Goal: Communication & Community: Participate in discussion

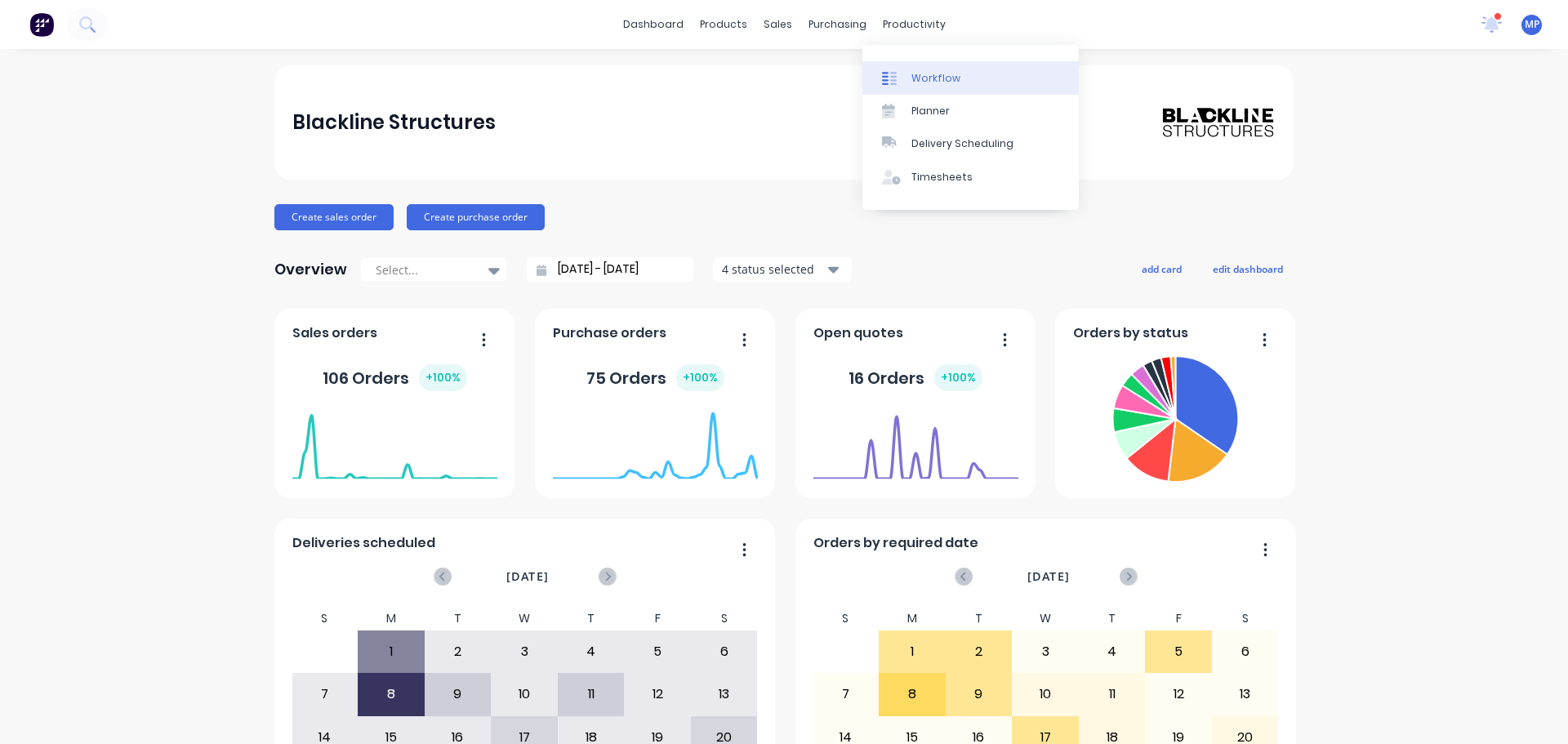
click at [944, 83] on div "Workflow" at bounding box center [936, 79] width 49 height 15
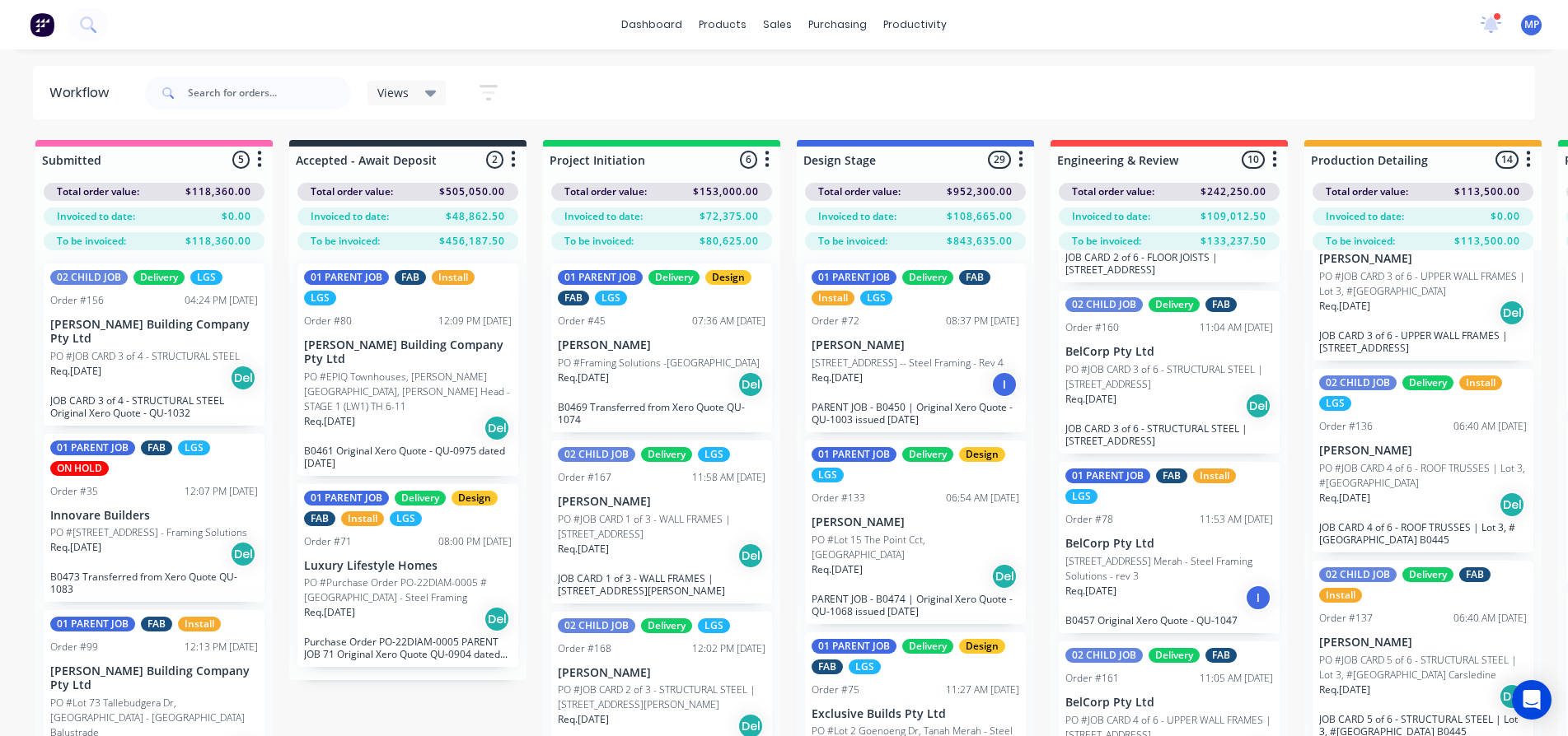
scroll to position [906, 0]
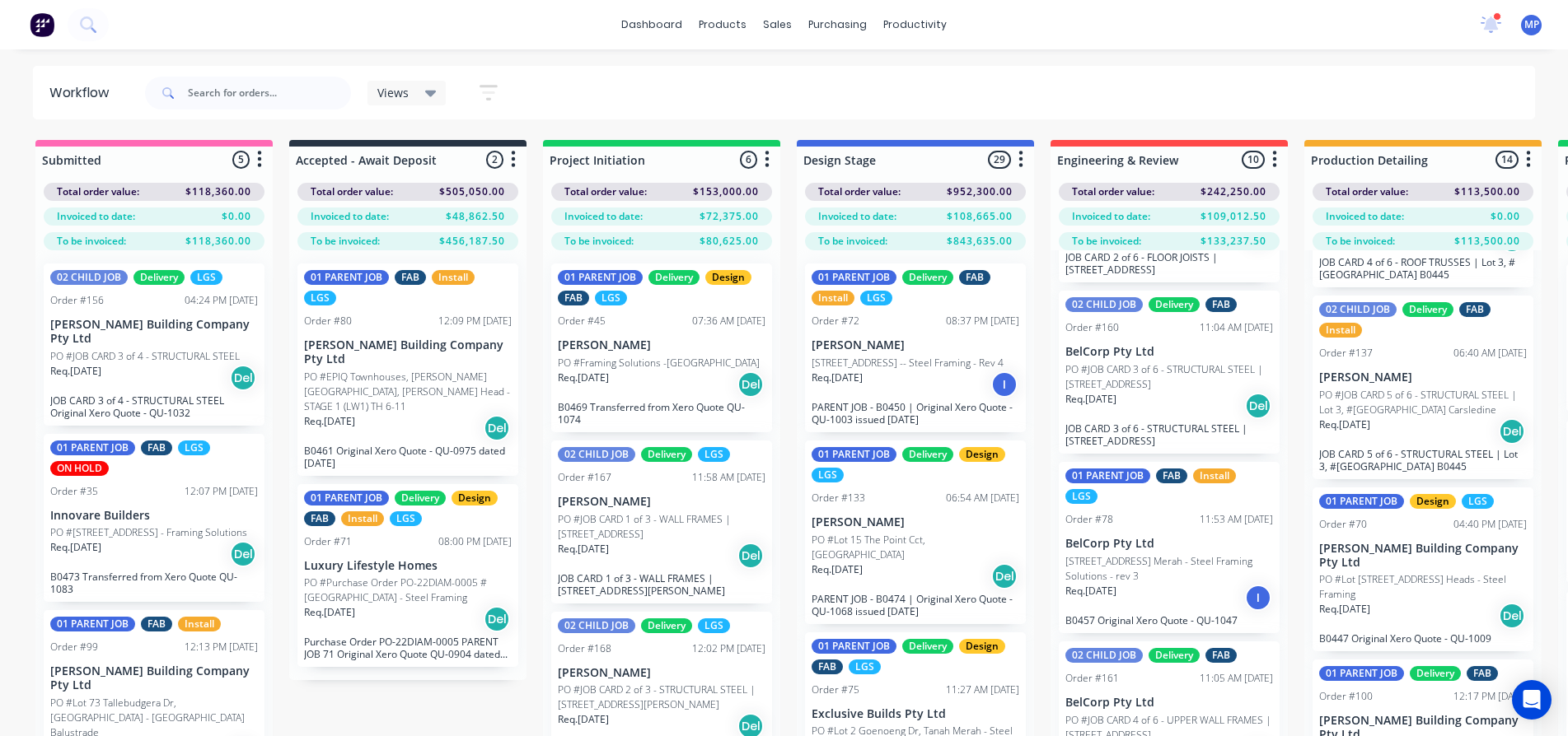
click at [425, 93] on icon at bounding box center [431, 93] width 12 height 18
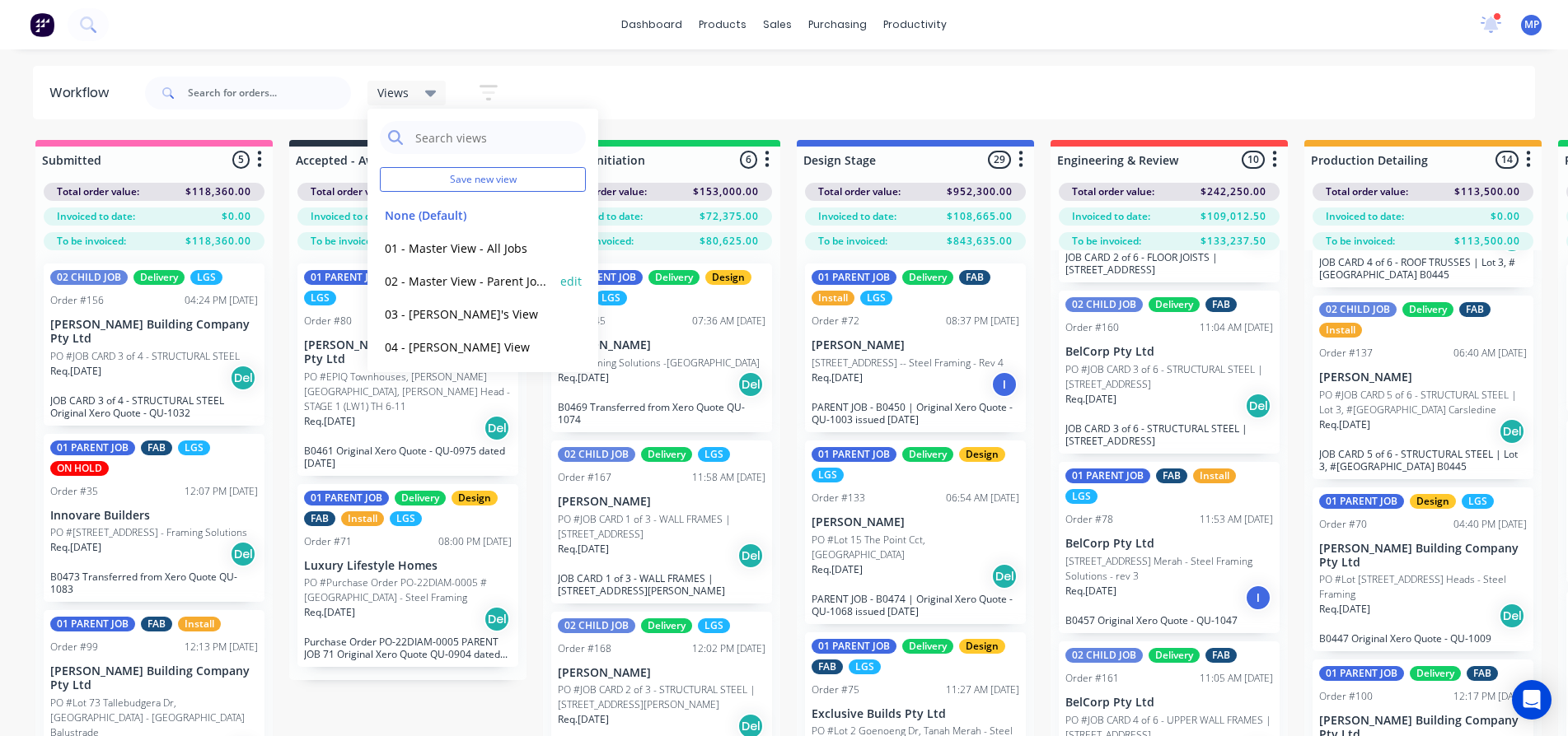
click at [459, 284] on button "02 - Master View - Parent Jobs Only" at bounding box center [468, 281] width 175 height 19
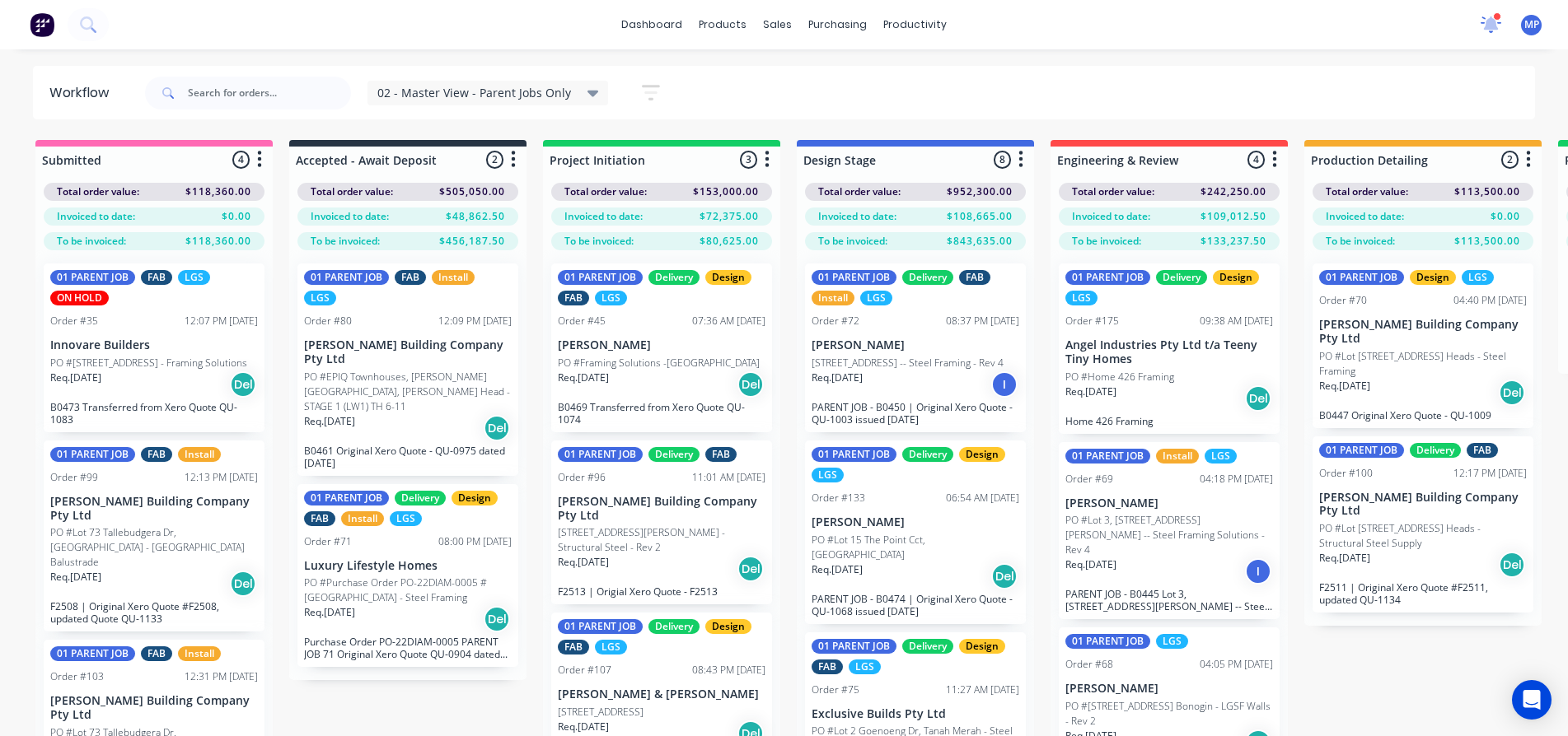
click at [1493, 24] on icon at bounding box center [1490, 23] width 16 height 15
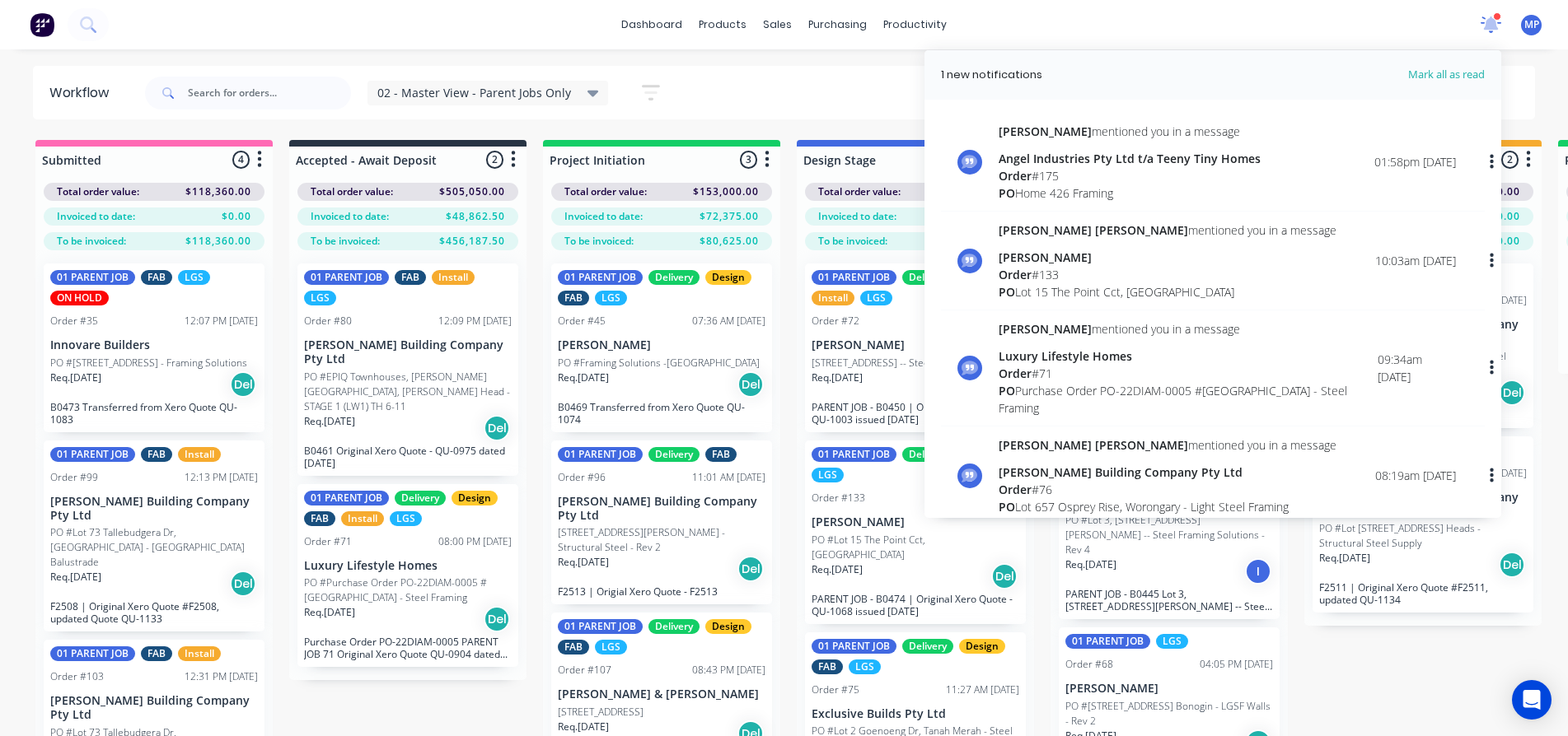
click at [1494, 24] on icon at bounding box center [1490, 23] width 16 height 15
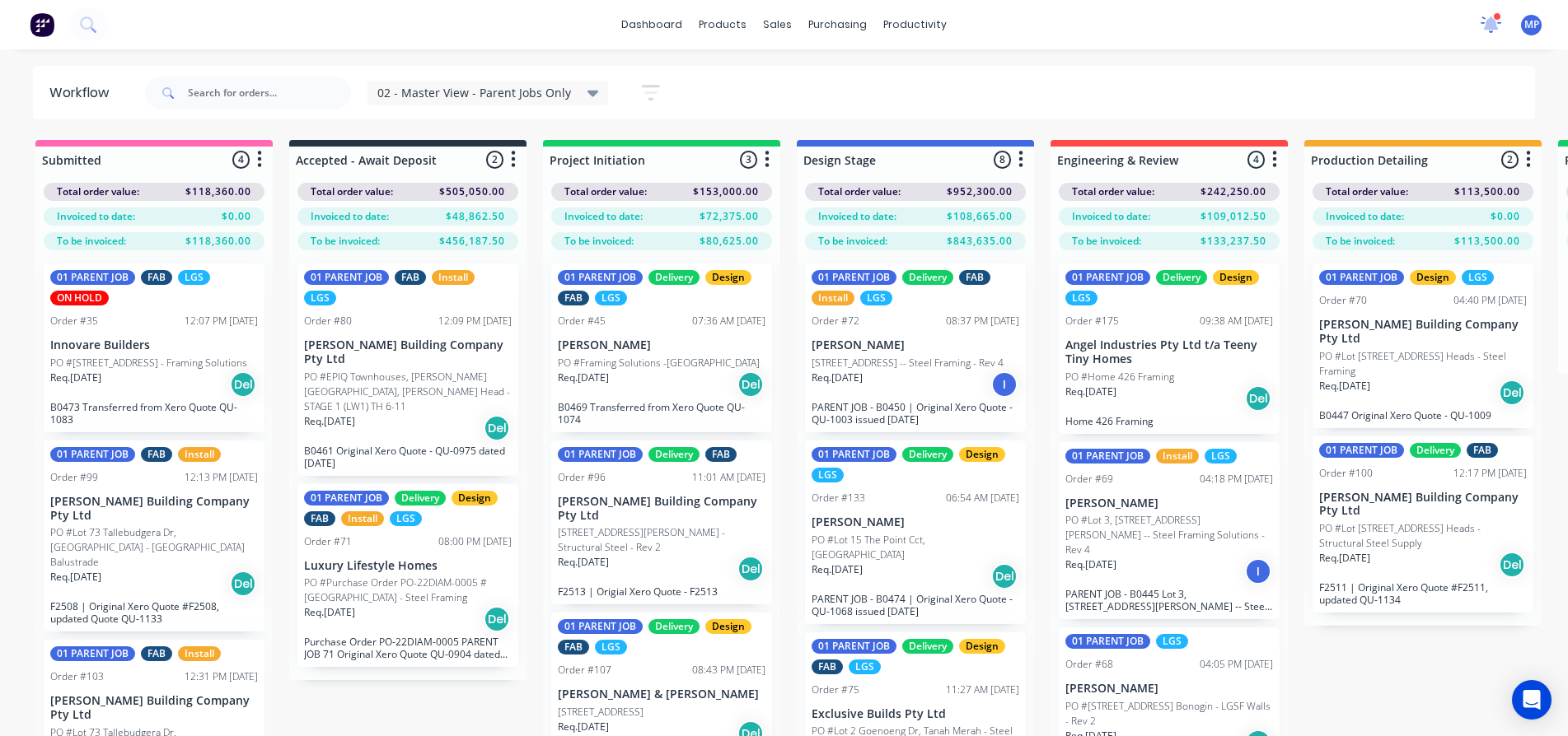
click at [1491, 23] on icon at bounding box center [1491, 22] width 15 height 14
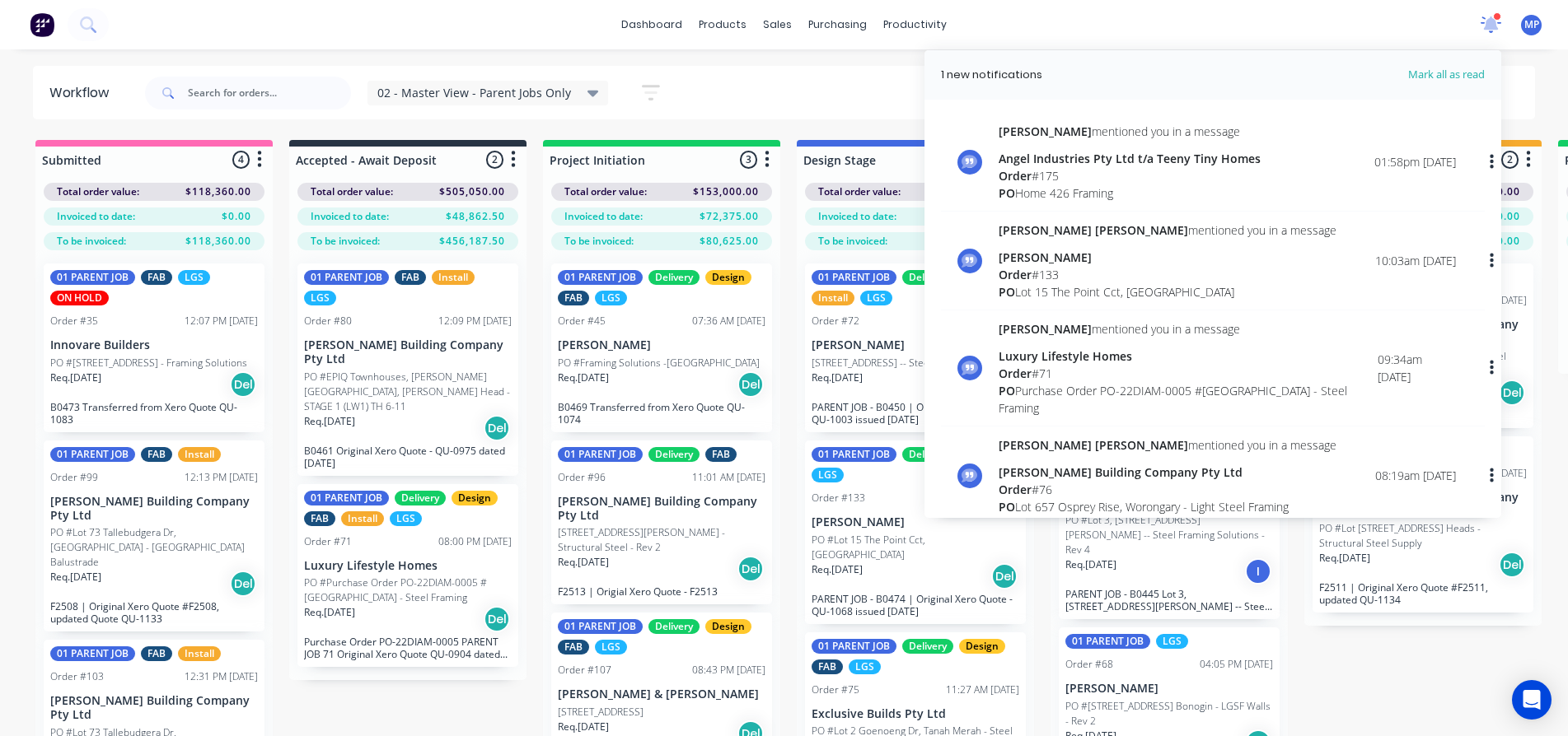
click at [1495, 30] on icon at bounding box center [1491, 24] width 22 height 17
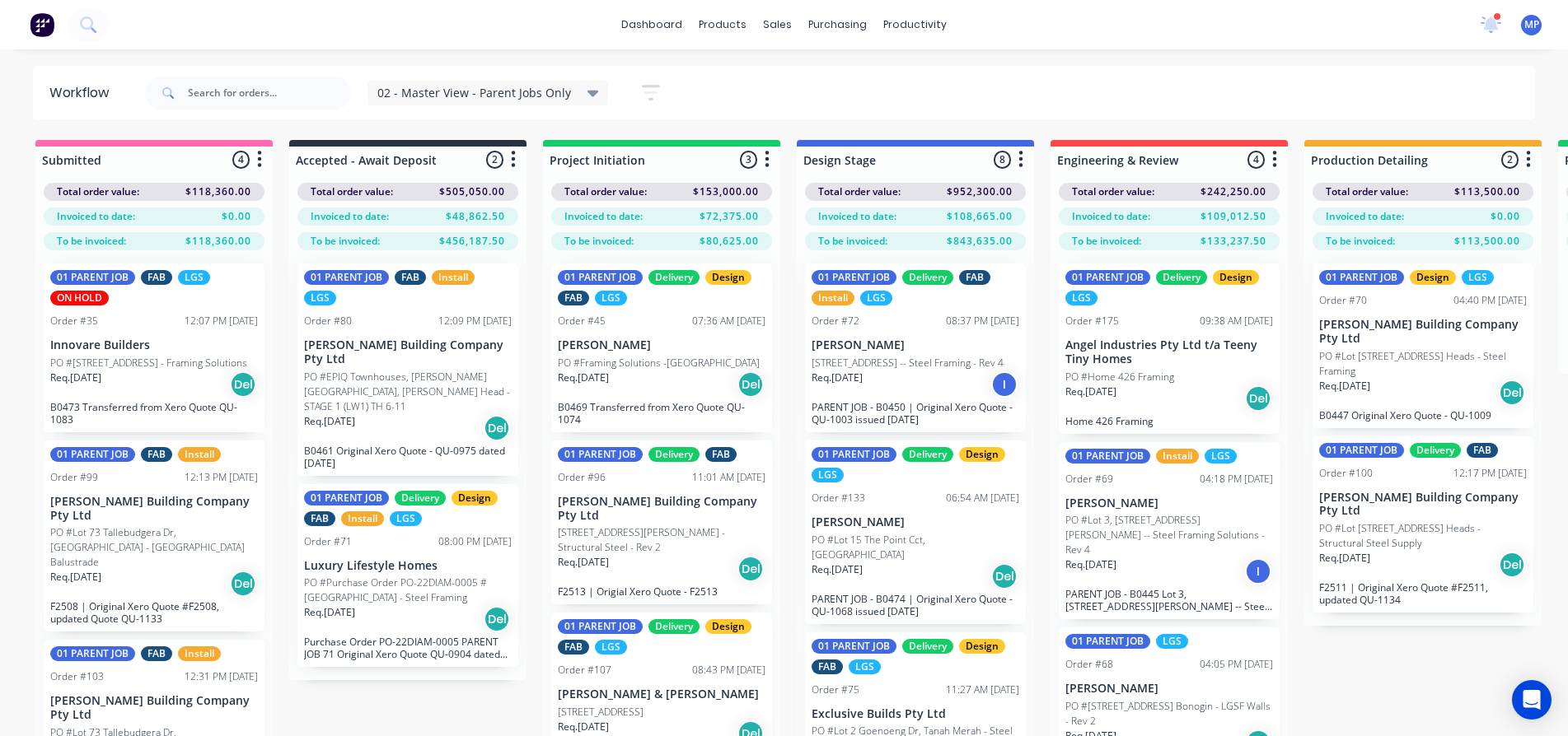
click at [1383, 349] on p "PO #Lot [STREET_ADDRESS] Heads - Steel Framing" at bounding box center [1422, 364] width 208 height 30
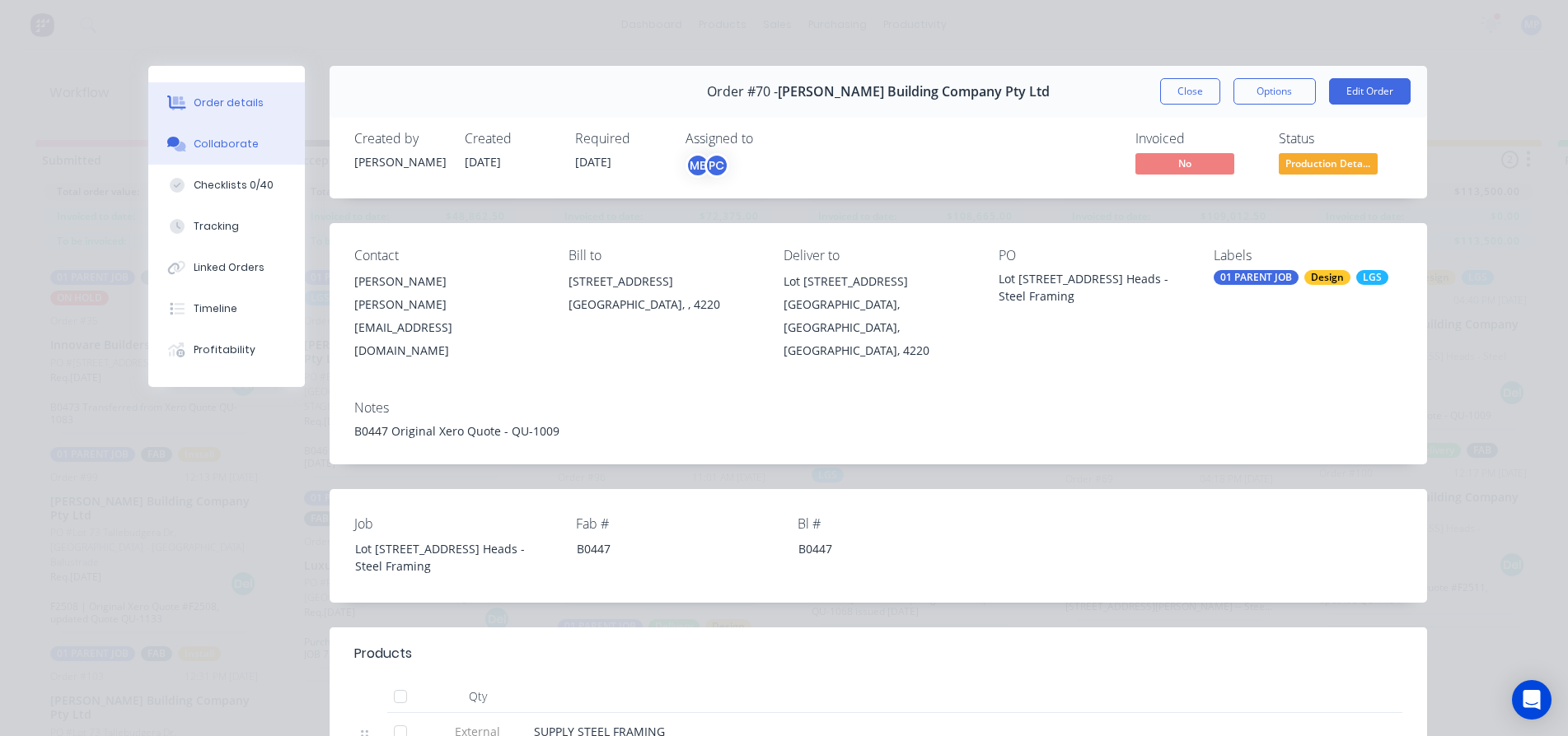
click at [226, 144] on div "Collaborate" at bounding box center [226, 144] width 65 height 15
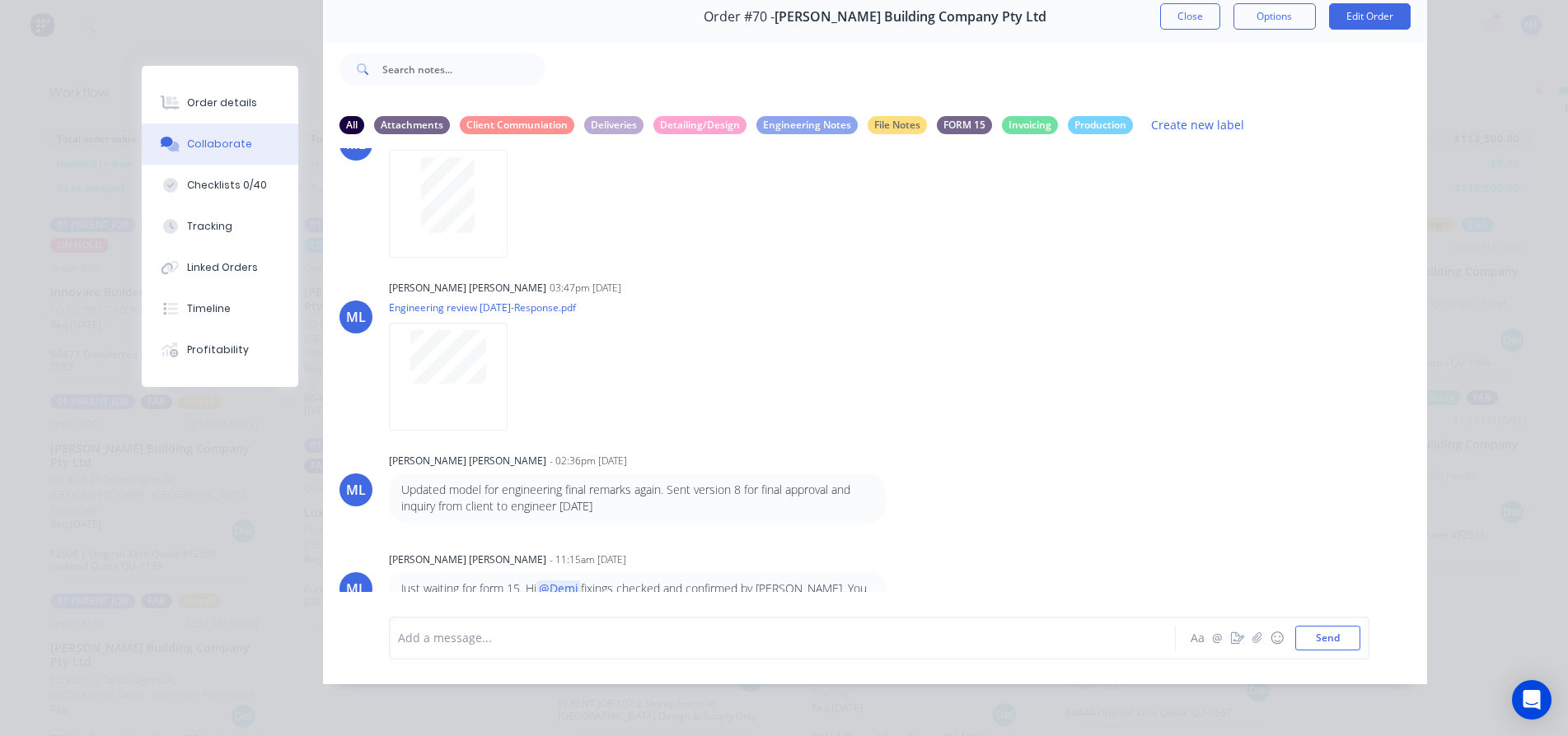
scroll to position [67, 0]
click at [559, 643] on div at bounding box center [759, 638] width 721 height 17
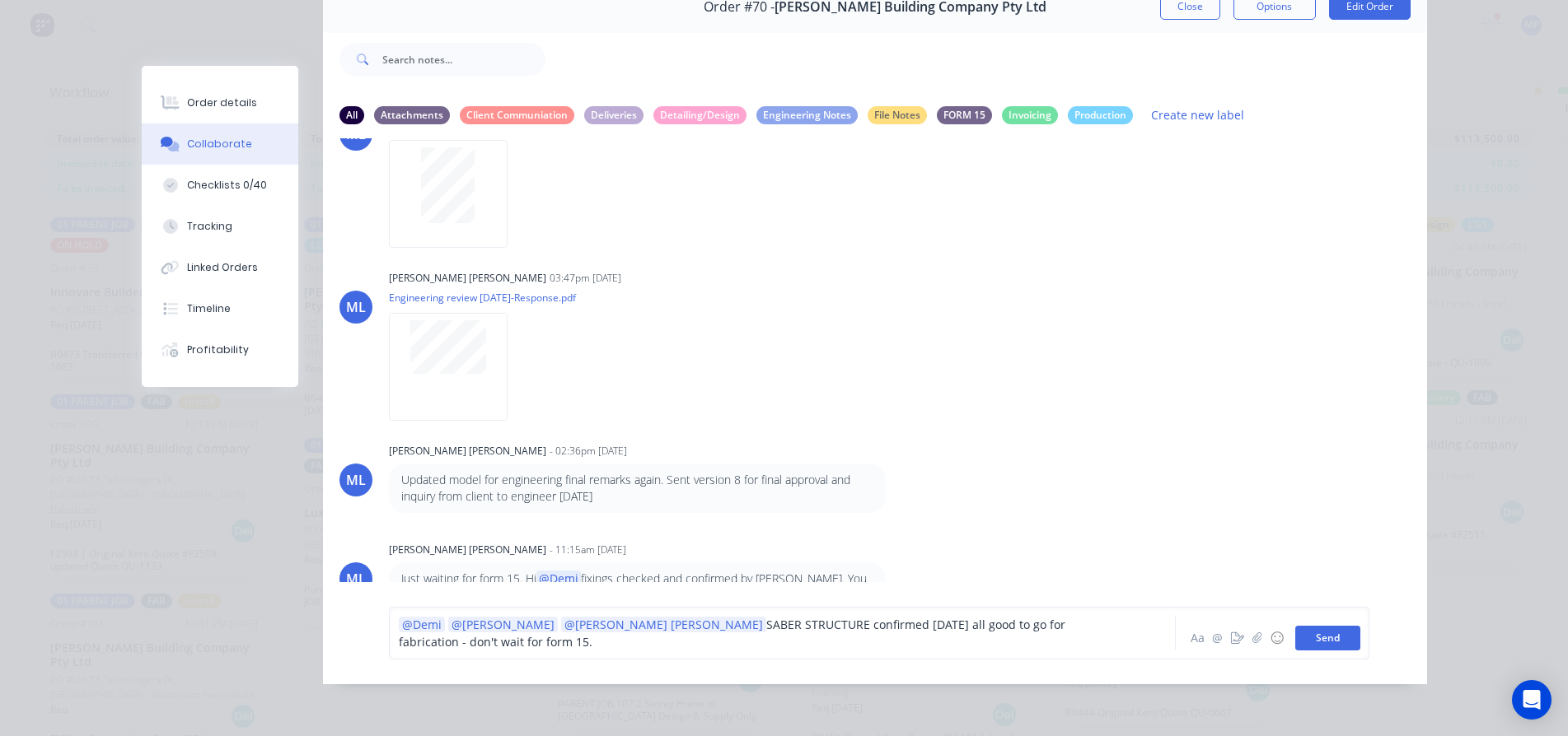
click at [1328, 634] on button "Send" at bounding box center [1327, 638] width 65 height 25
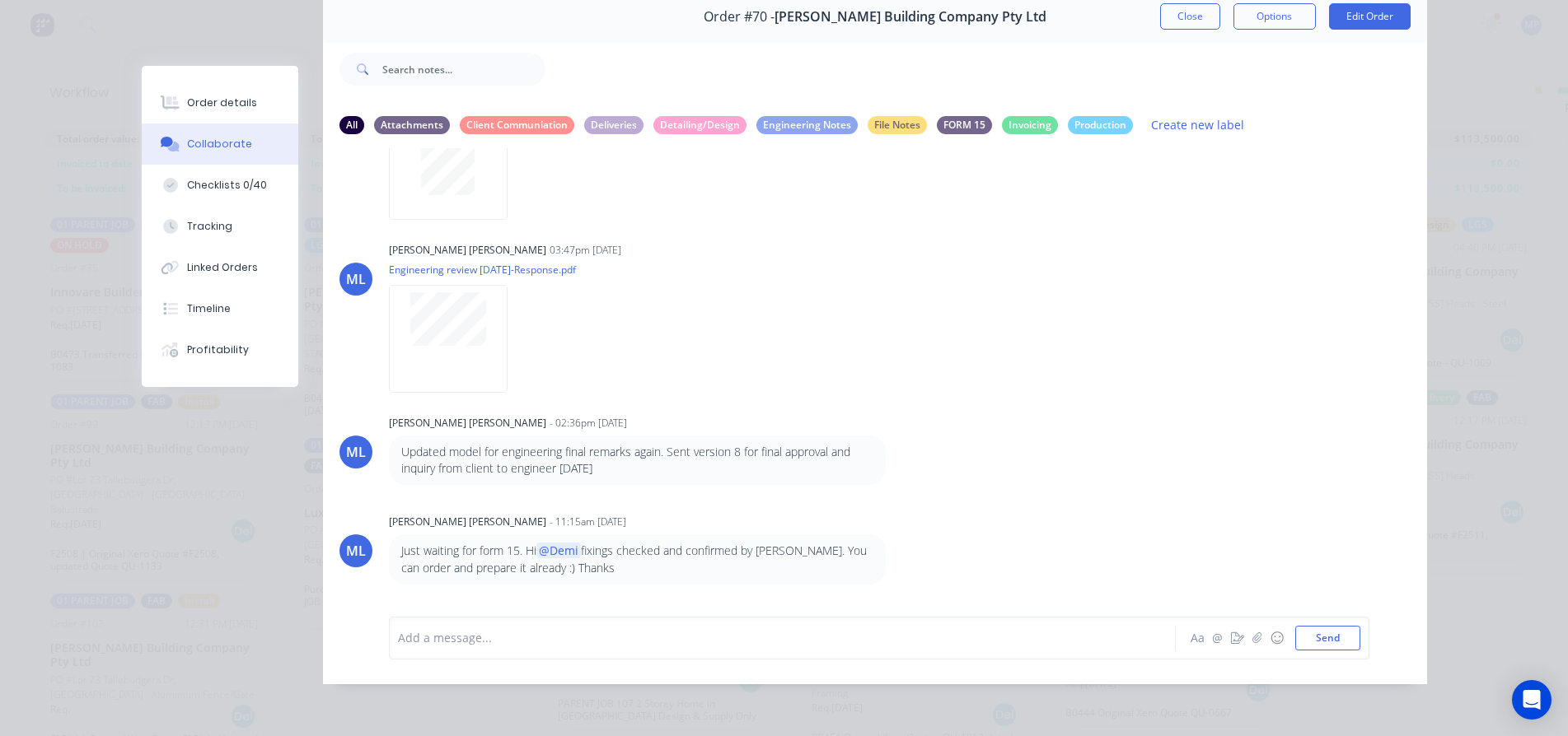
scroll to position [931, 0]
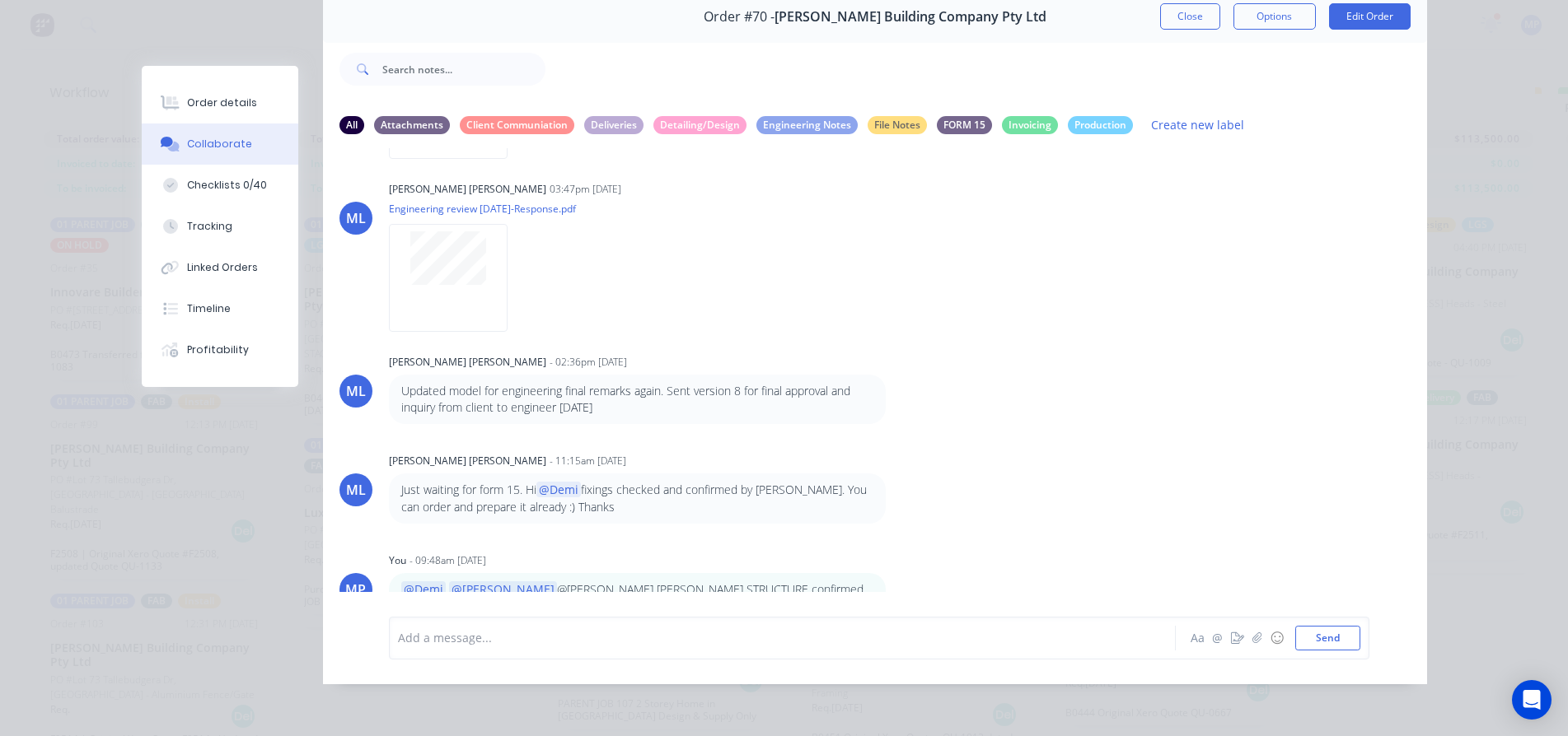
click at [1496, 55] on div "Order details Collaborate Checklists 0/40 Tracking Linked Orders Timeline Profi…" at bounding box center [784, 368] width 1568 height 736
click at [170, 19] on div "Order #70 - Blackwood Building Company Pty Ltd Close Options Edit Order All Att…" at bounding box center [784, 337] width 1285 height 693
click at [218, 147] on div "Collaborate" at bounding box center [219, 144] width 65 height 15
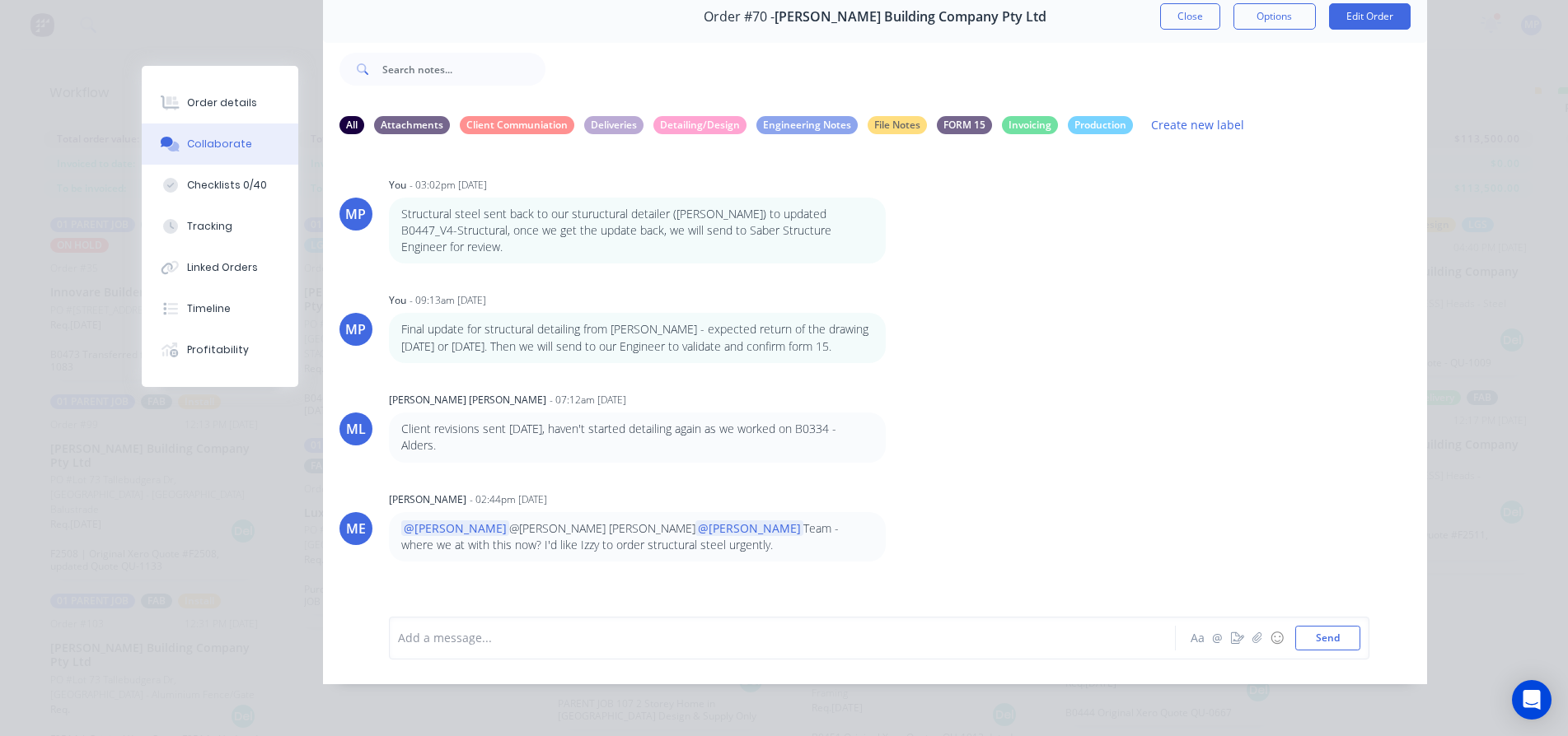
scroll to position [0, 0]
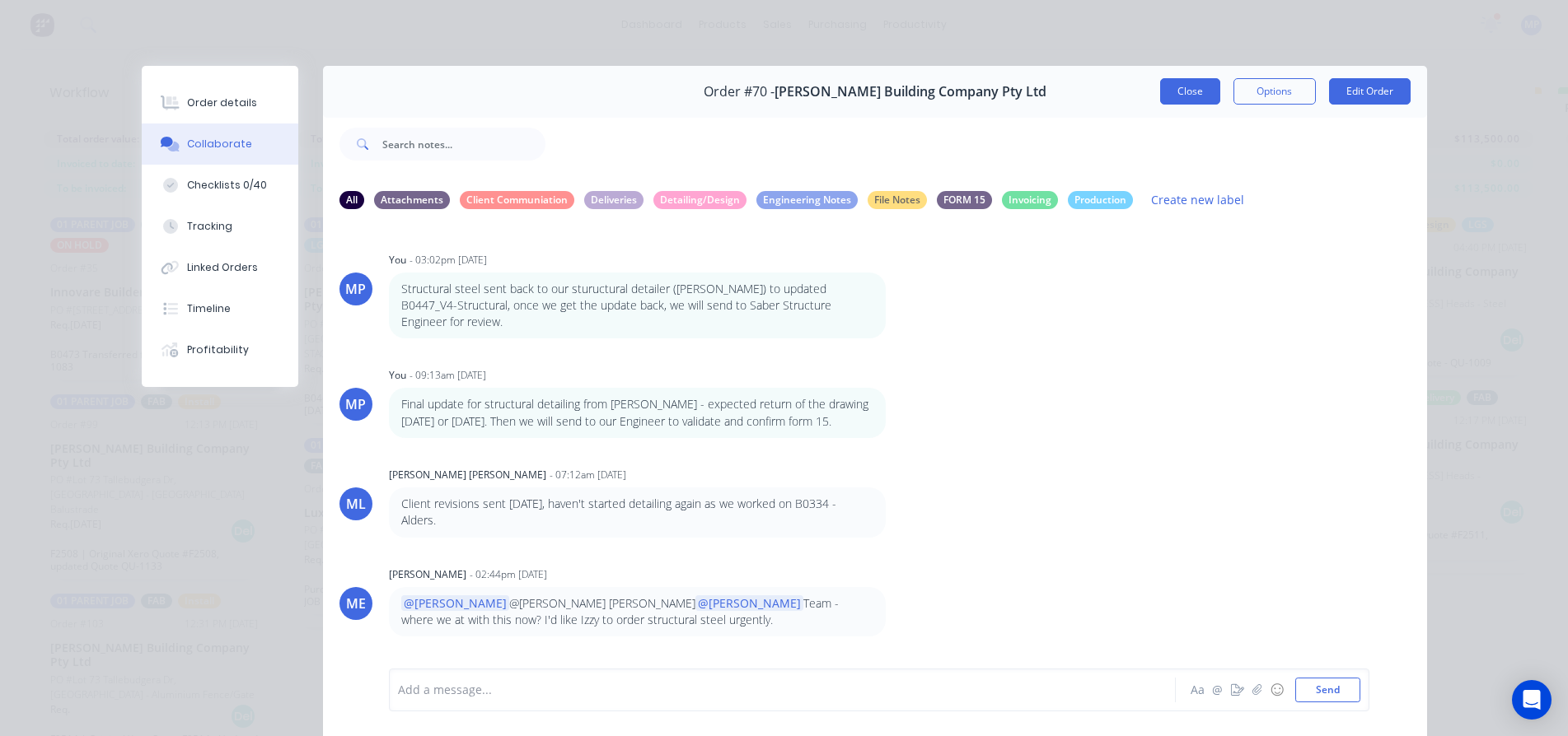
click at [1176, 87] on button "Close" at bounding box center [1190, 92] width 60 height 26
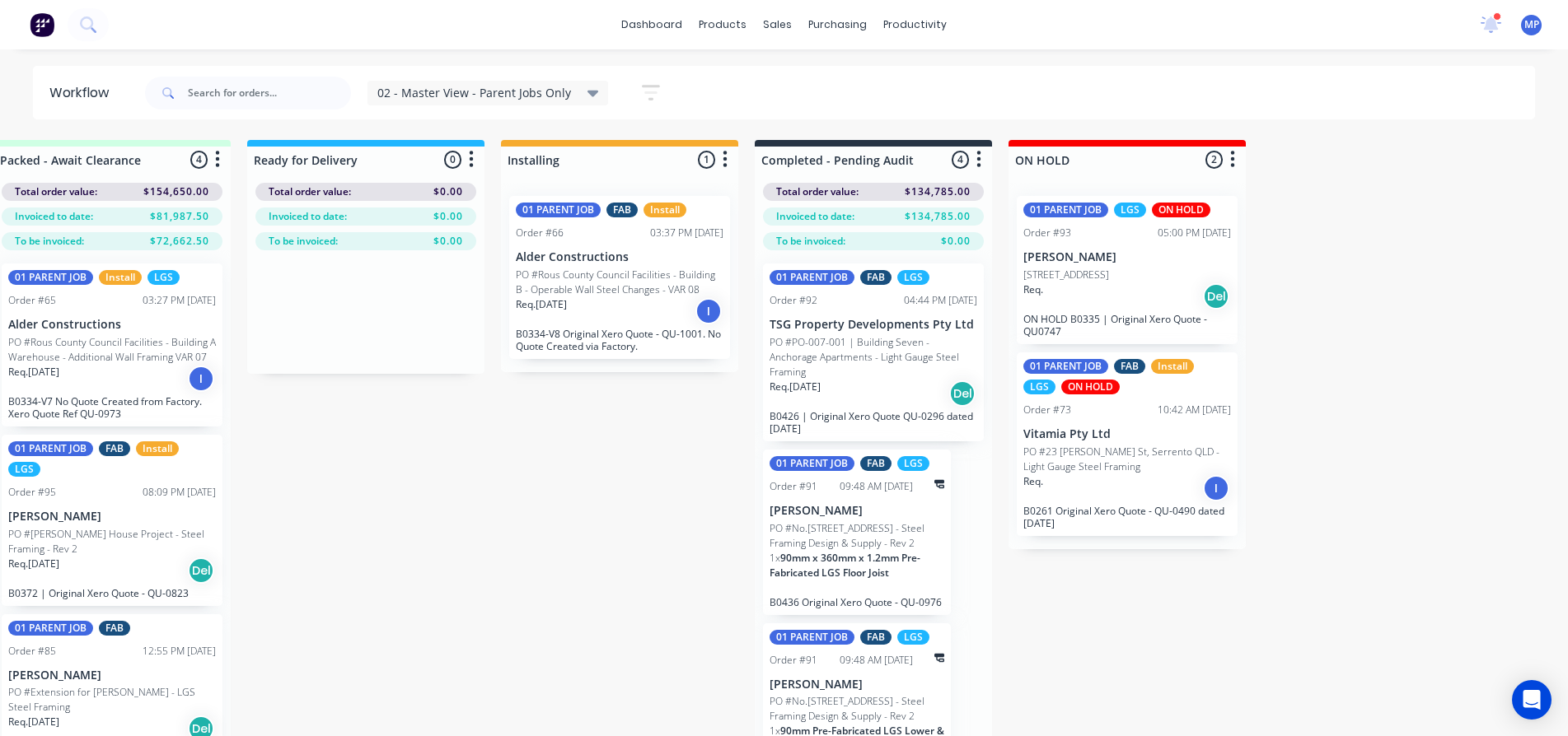
scroll to position [0, 2613]
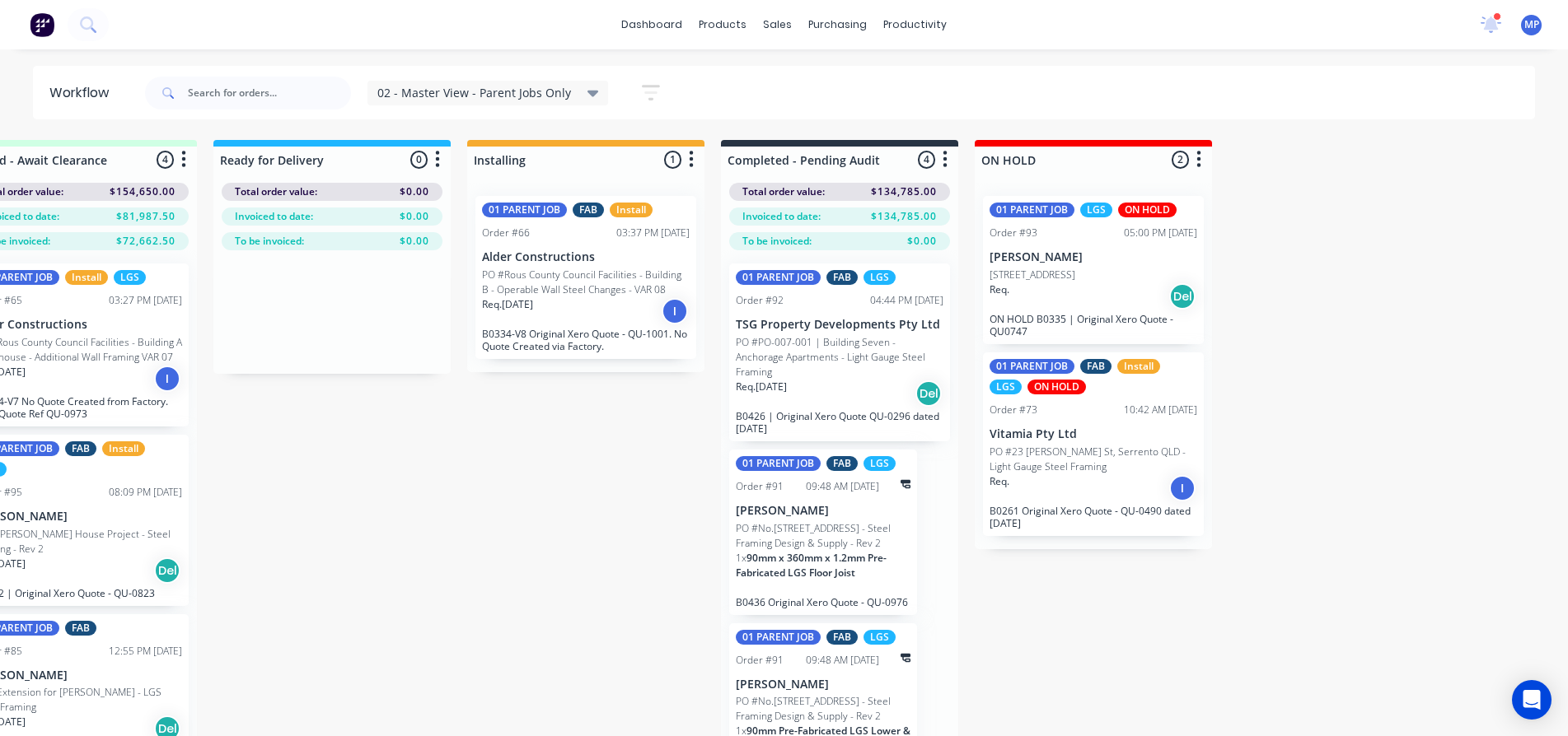
click at [837, 547] on p "PO #No.[STREET_ADDRESS] - Steel Framing Design & Supply - Rev 2" at bounding box center [822, 536] width 175 height 30
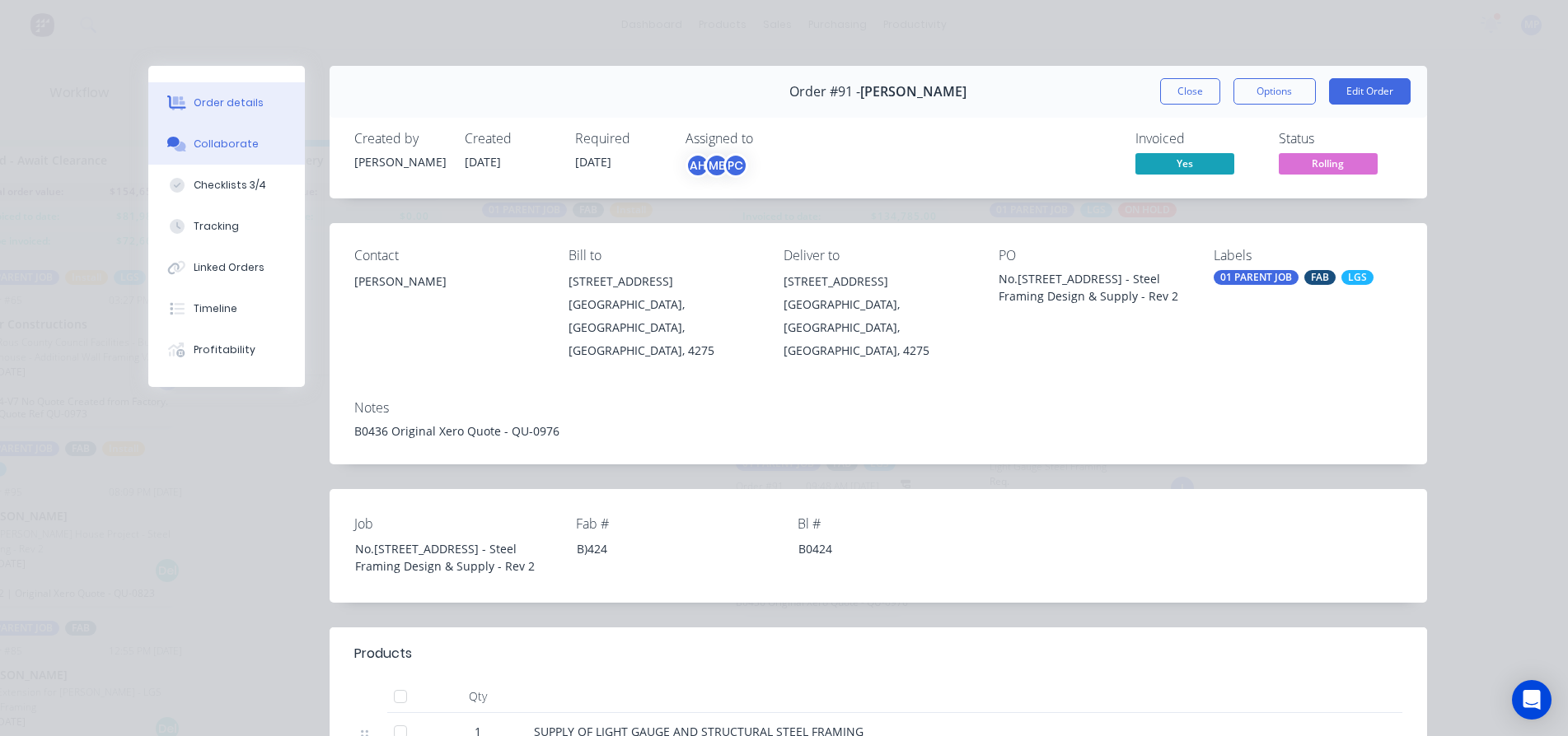
click at [215, 143] on div "Collaborate" at bounding box center [226, 144] width 65 height 15
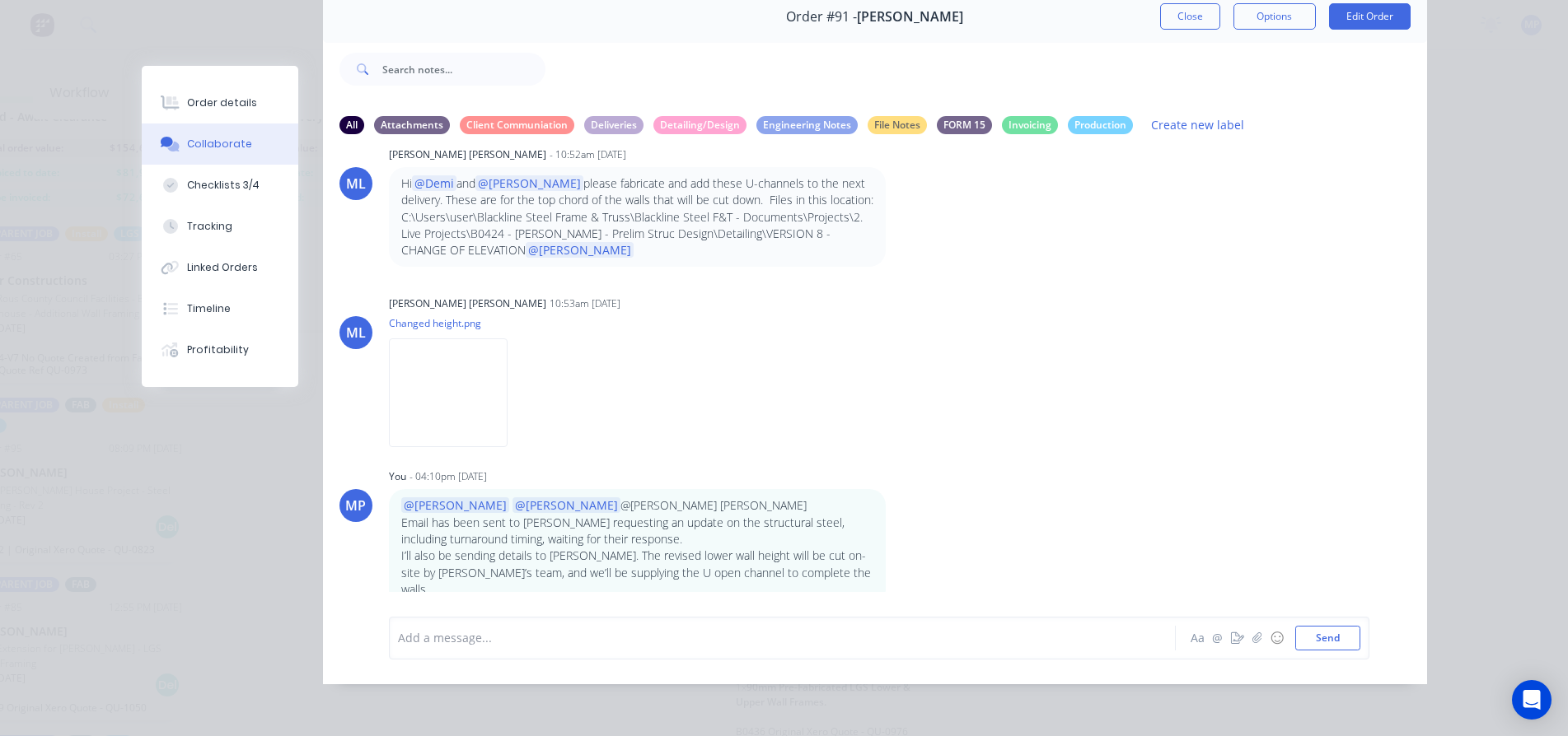
scroll to position [67, 2613]
click at [473, 645] on div at bounding box center [759, 638] width 721 height 17
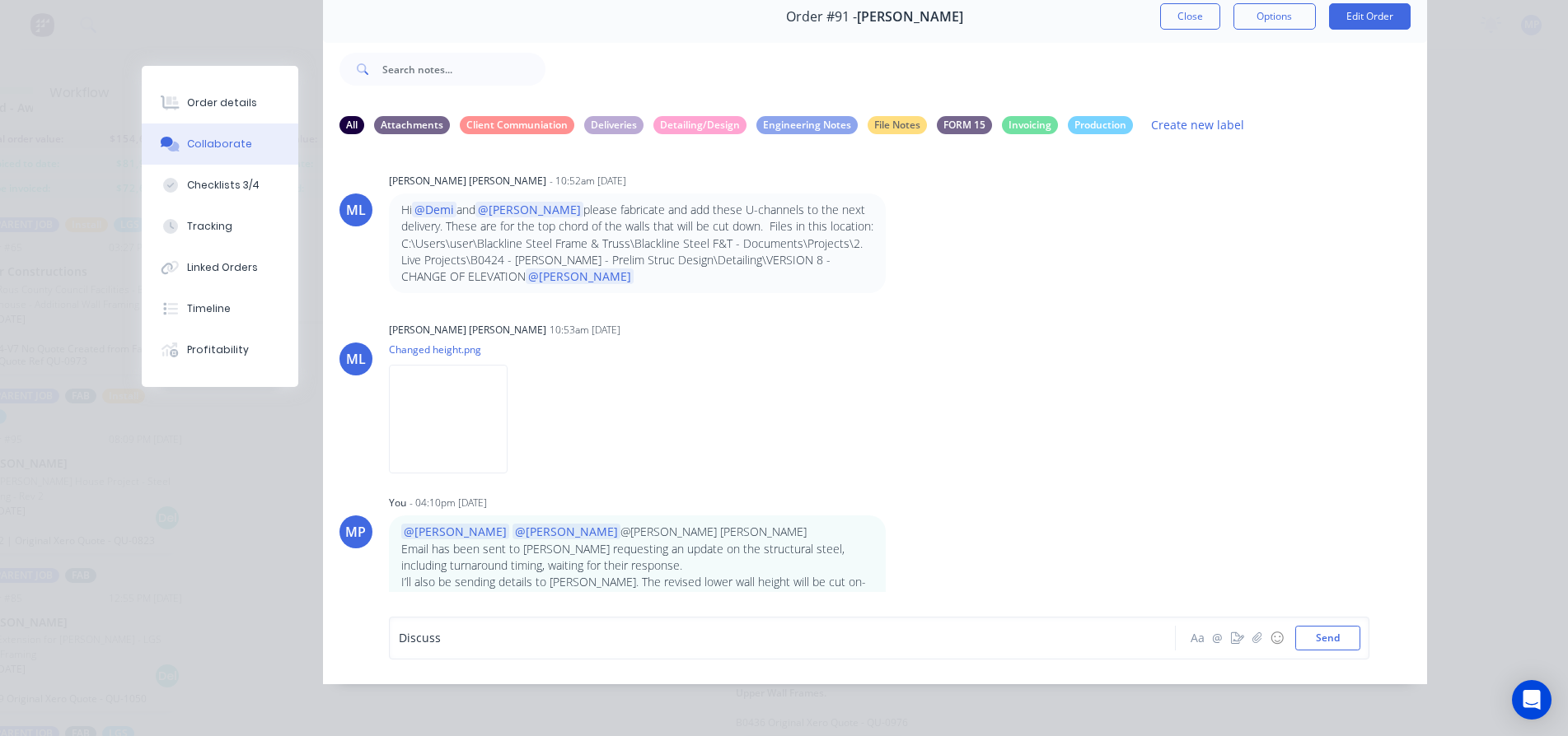
scroll to position [13322, 0]
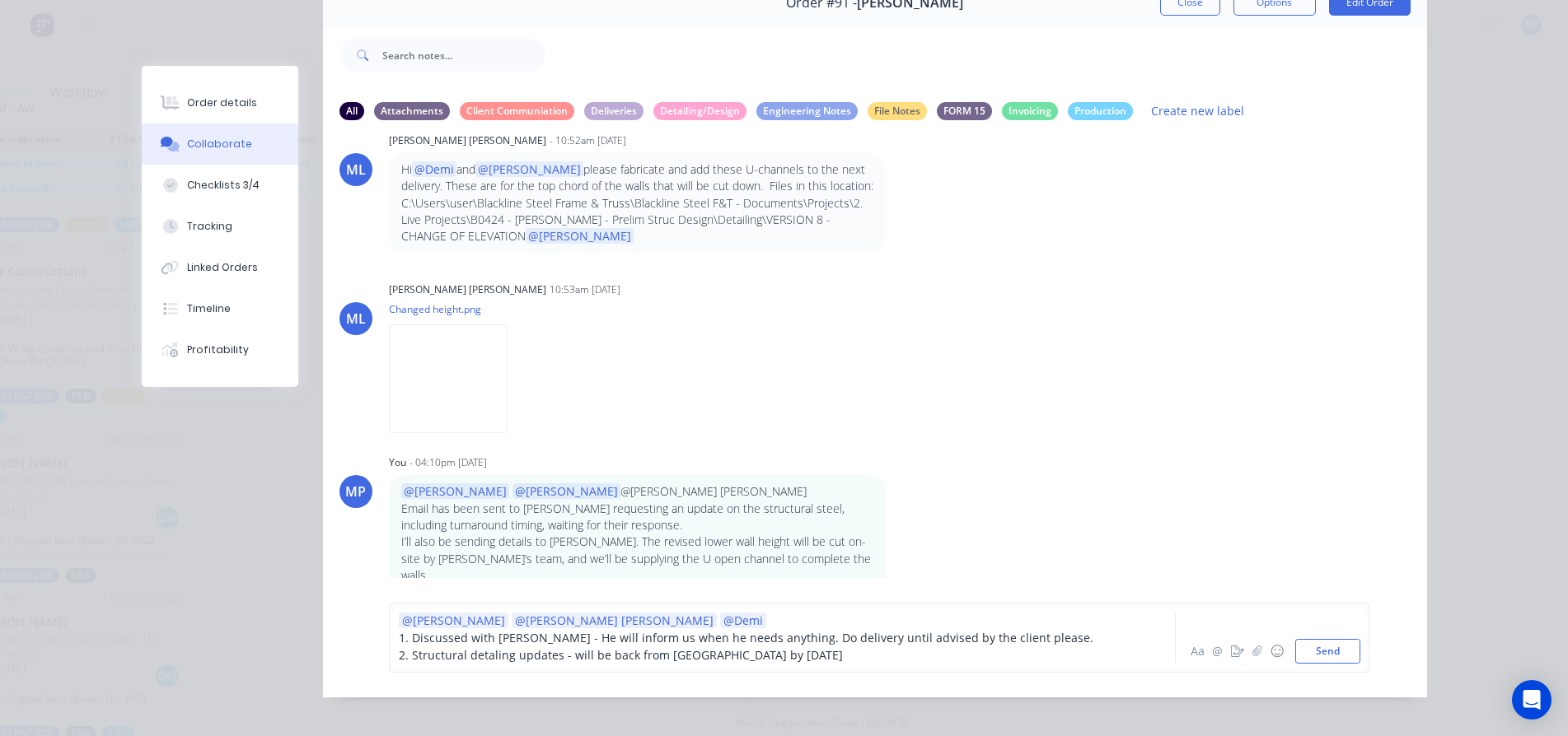
click at [842, 663] on div "2. Structural detaling updates - will be back from LYDOR by Thursday" at bounding box center [759, 655] width 721 height 17
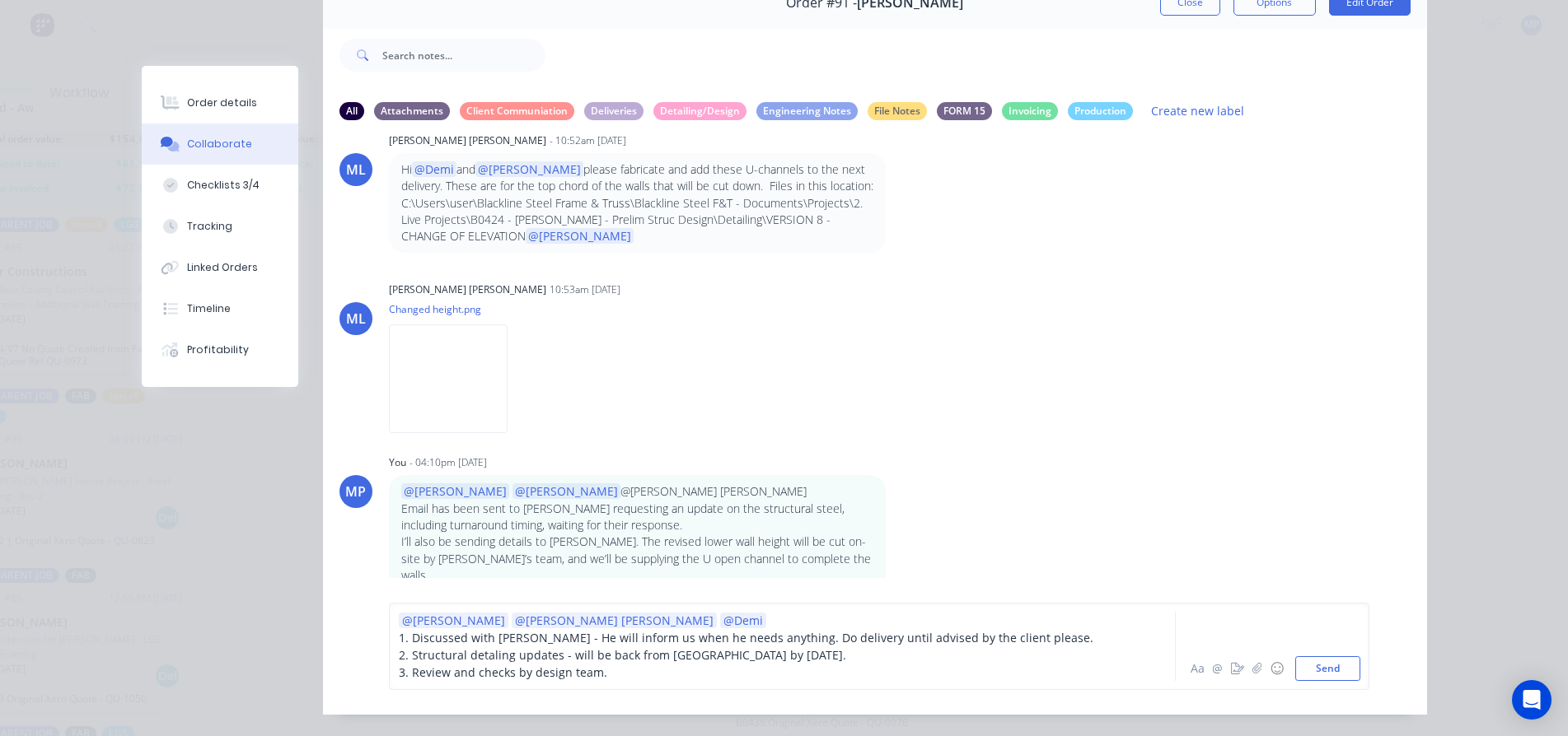
click at [589, 680] on span "3. Review and checks by design team." at bounding box center [503, 671] width 209 height 16
click at [597, 680] on span "3. Review and checks by design team thursday or friday depending on the arrival." at bounding box center [621, 671] width 444 height 16
click at [659, 680] on span "3. Review and checks by design team Thursday or friday depending on the arrival." at bounding box center [621, 671] width 444 height 16
click at [661, 680] on span "3. Review and checks by design team Thursday or friday depending on the arrival." at bounding box center [621, 671] width 444 height 16
click at [662, 680] on span "3. Review and checks by design team Thursday or friday depending on the arrival." at bounding box center [621, 671] width 444 height 16
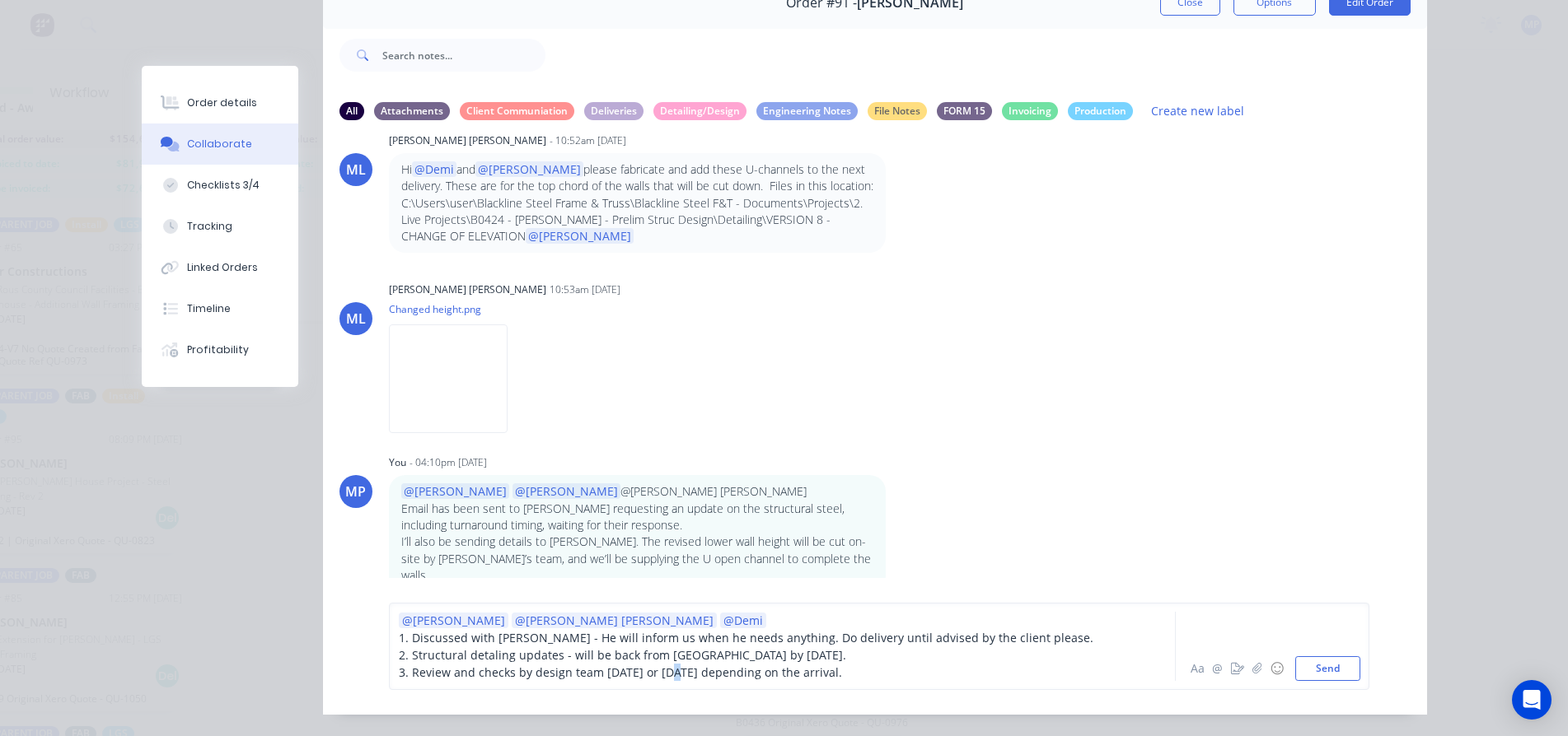
click at [659, 680] on span "3. Review and checks by design team Thursday or friday depending on the arrival." at bounding box center [621, 671] width 444 height 16
click at [859, 681] on div "3. Review and checks by design team Thursday or Friday depending on the arrival." at bounding box center [759, 671] width 721 height 17
click at [678, 629] on div "@Michael @Micah Liezel @Demi" at bounding box center [759, 620] width 721 height 17
drag, startPoint x: 1336, startPoint y: 681, endPoint x: 928, endPoint y: 684, distance: 408.0
click at [943, 681] on div "@Michael @Micah Liezel @Demi @Bastian 1. Discussed with Nathan Flack - He will …" at bounding box center [879, 647] width 962 height 69
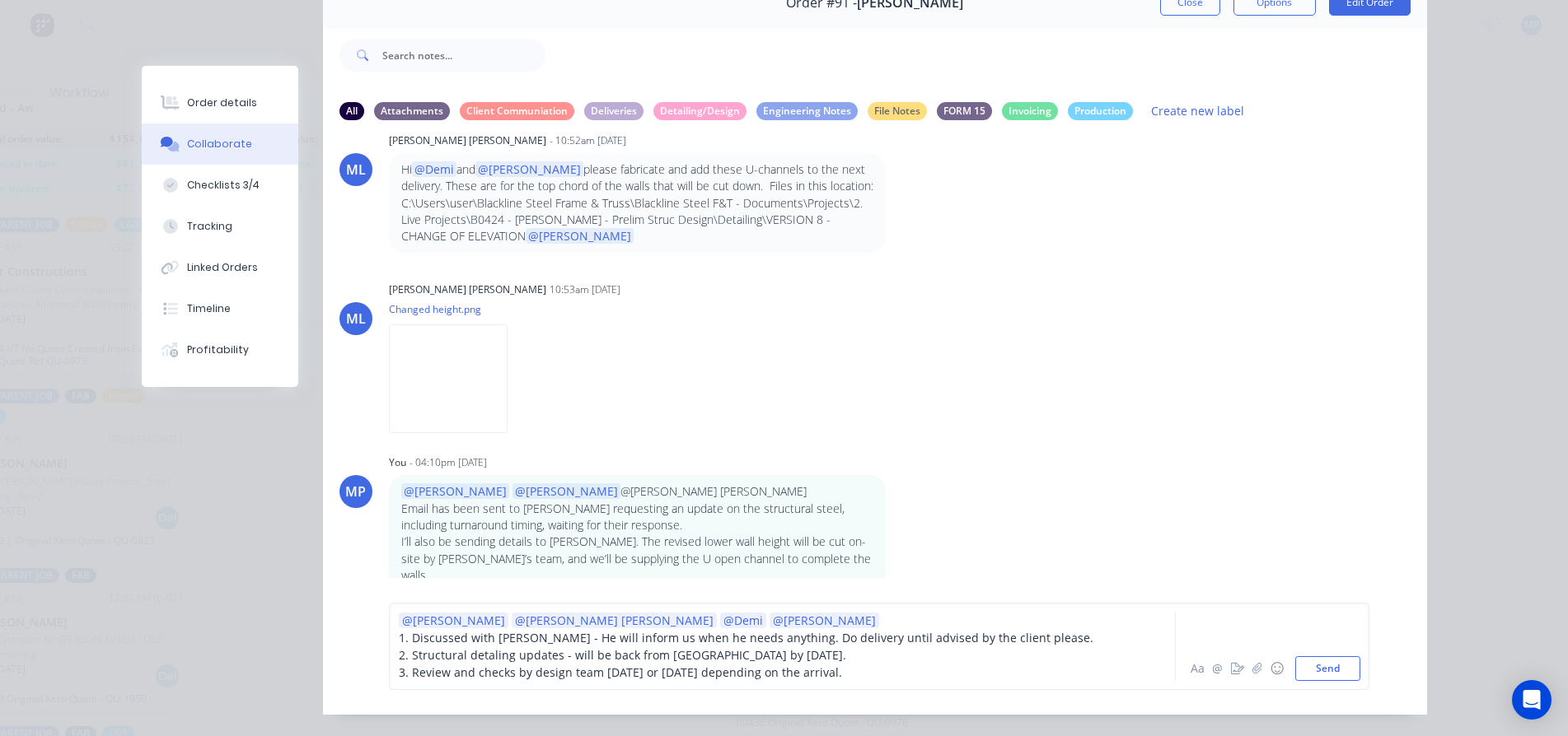
click at [898, 680] on div "3. Review and checks by design team Thursday or Friday depending on the arrival." at bounding box center [759, 671] width 721 height 17
click at [1332, 678] on button "Send" at bounding box center [1327, 668] width 65 height 25
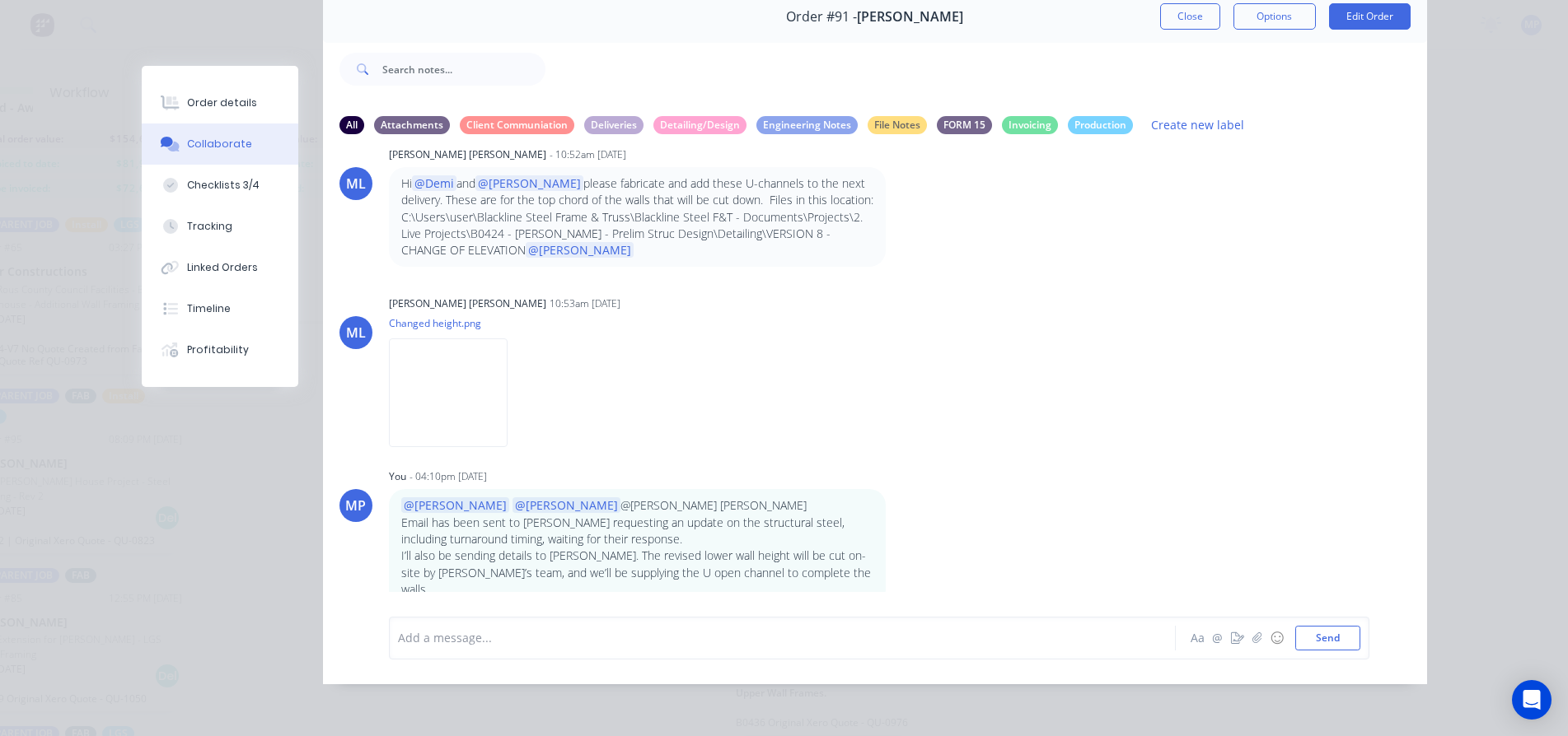
scroll to position [13323, 0]
click at [1195, 5] on button "Close" at bounding box center [1190, 17] width 60 height 26
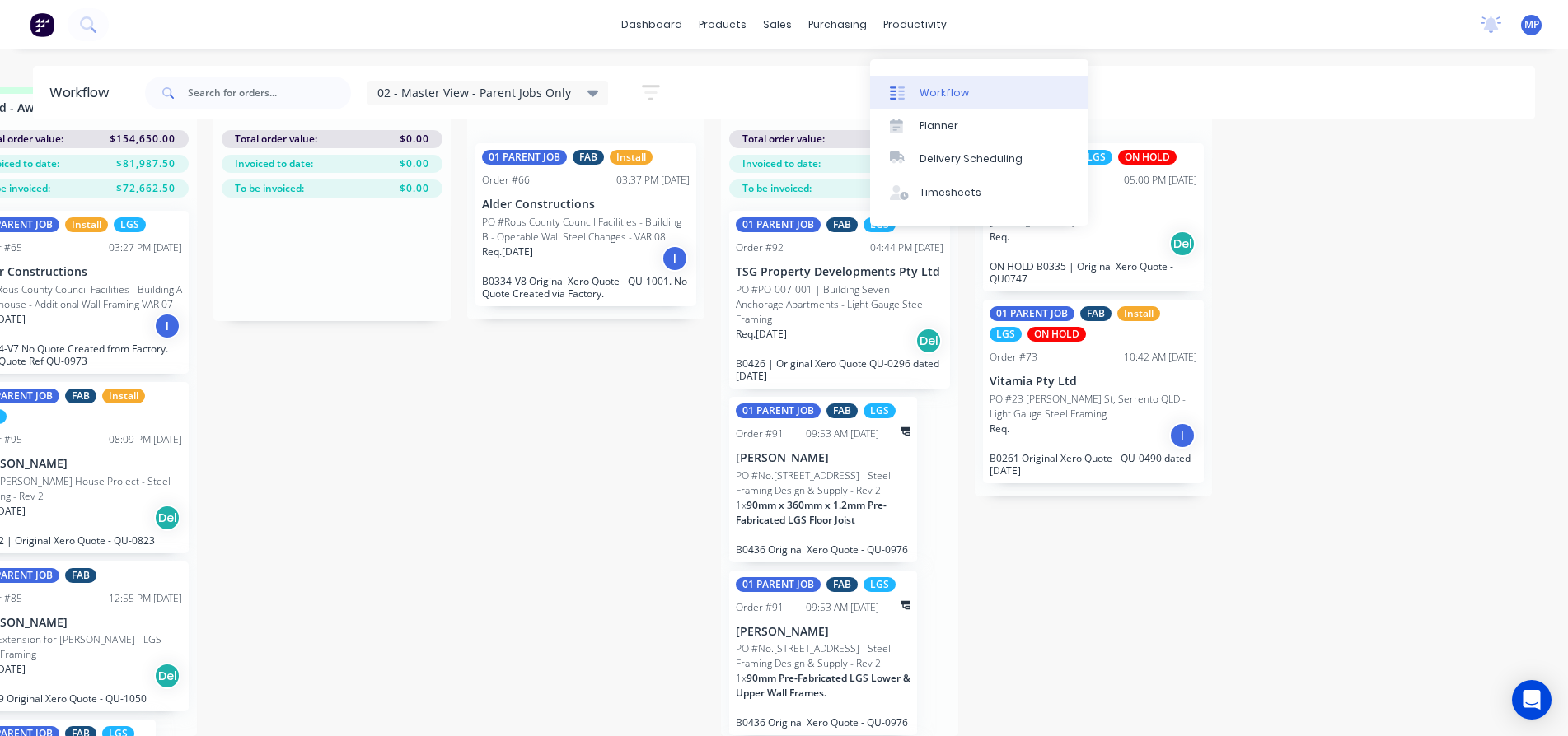
click at [926, 86] on div "Workflow" at bounding box center [944, 93] width 50 height 15
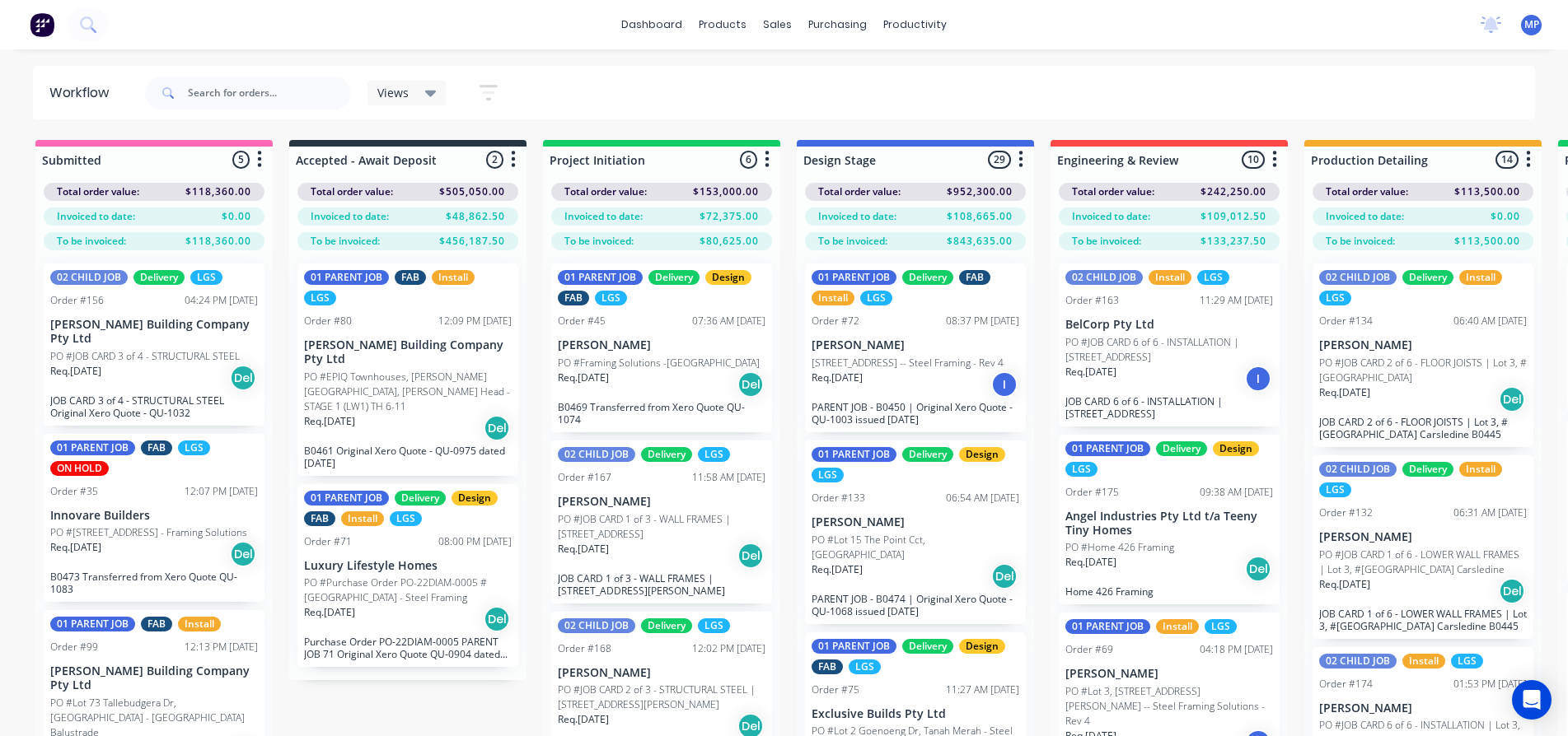
click at [1163, 93] on div "Views Save new view None (Default) edit 01 - Master View - All Jobs edit 02 - M…" at bounding box center [838, 93] width 1393 height 50
click at [664, 95] on div "Views Save new view None (Default) edit 01 - Master View - All Jobs edit 02 - M…" at bounding box center [838, 93] width 1393 height 50
click at [933, 88] on div "Views Save new view None (Default) edit 01 - Master View - All Jobs edit 02 - M…" at bounding box center [838, 93] width 1393 height 50
drag, startPoint x: 1216, startPoint y: 69, endPoint x: 1218, endPoint y: 91, distance: 22.1
click at [1216, 69] on div "Views Save new view None (Default) edit 01 - Master View - All Jobs edit 02 - M…" at bounding box center [838, 93] width 1393 height 50
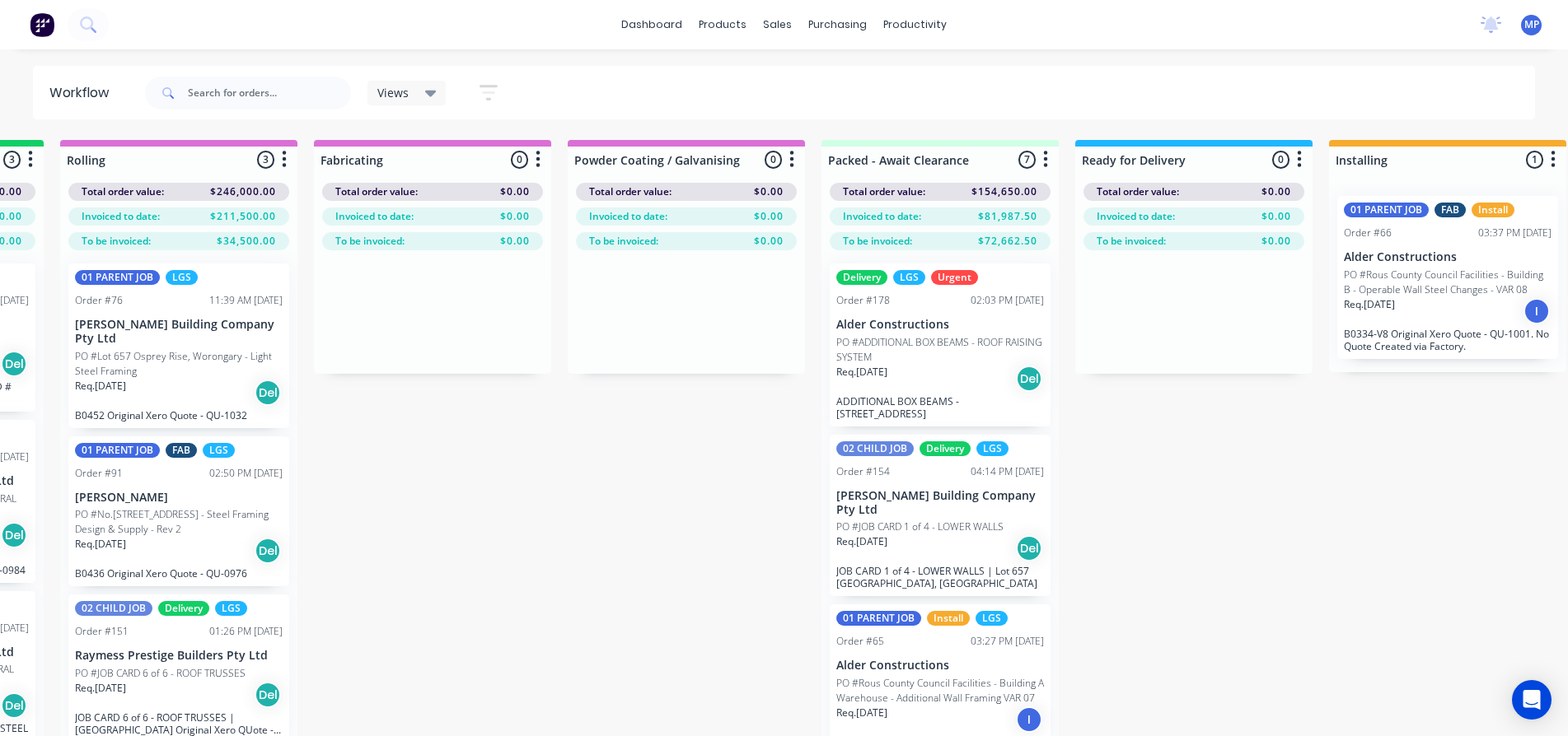
scroll to position [0, 1691]
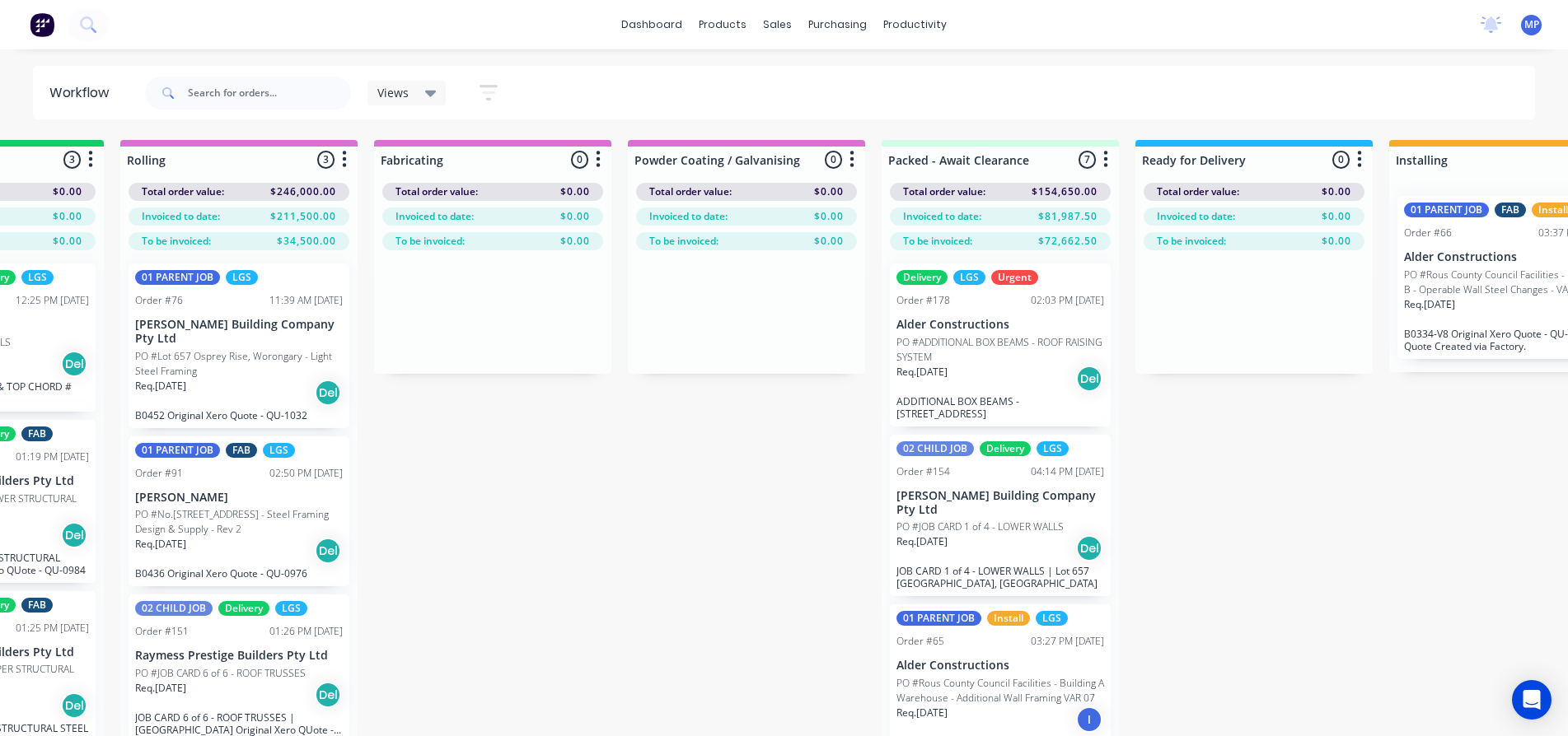
click at [811, 89] on div "Views Save new view None (Default) edit 01 - Master View - All Jobs edit 02 - M…" at bounding box center [838, 93] width 1393 height 50
click at [626, 481] on div "Submitted 5 Summaries Total order value Invoiced to date To be invoiced Total o…" at bounding box center [386, 464] width 4180 height 648
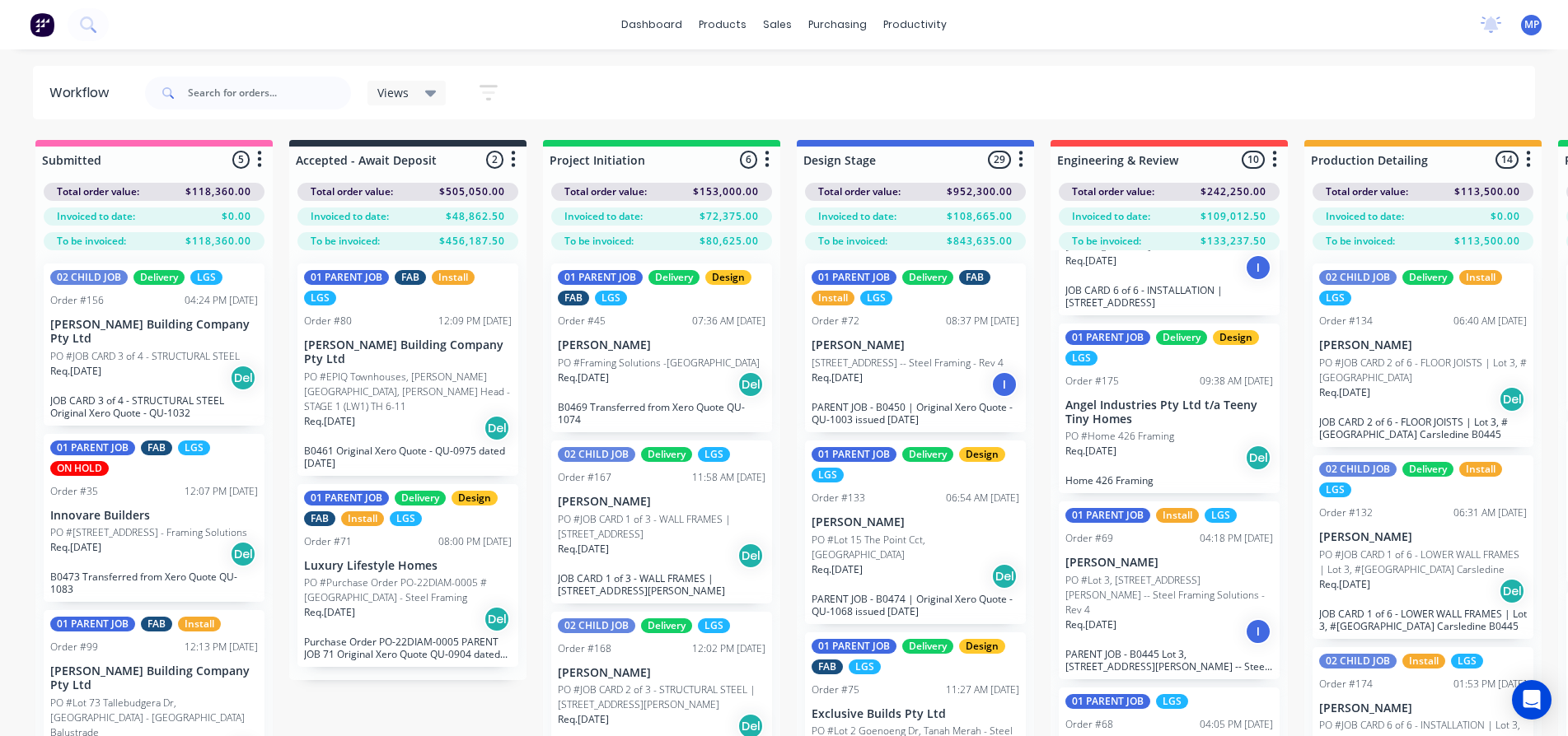
scroll to position [0, 0]
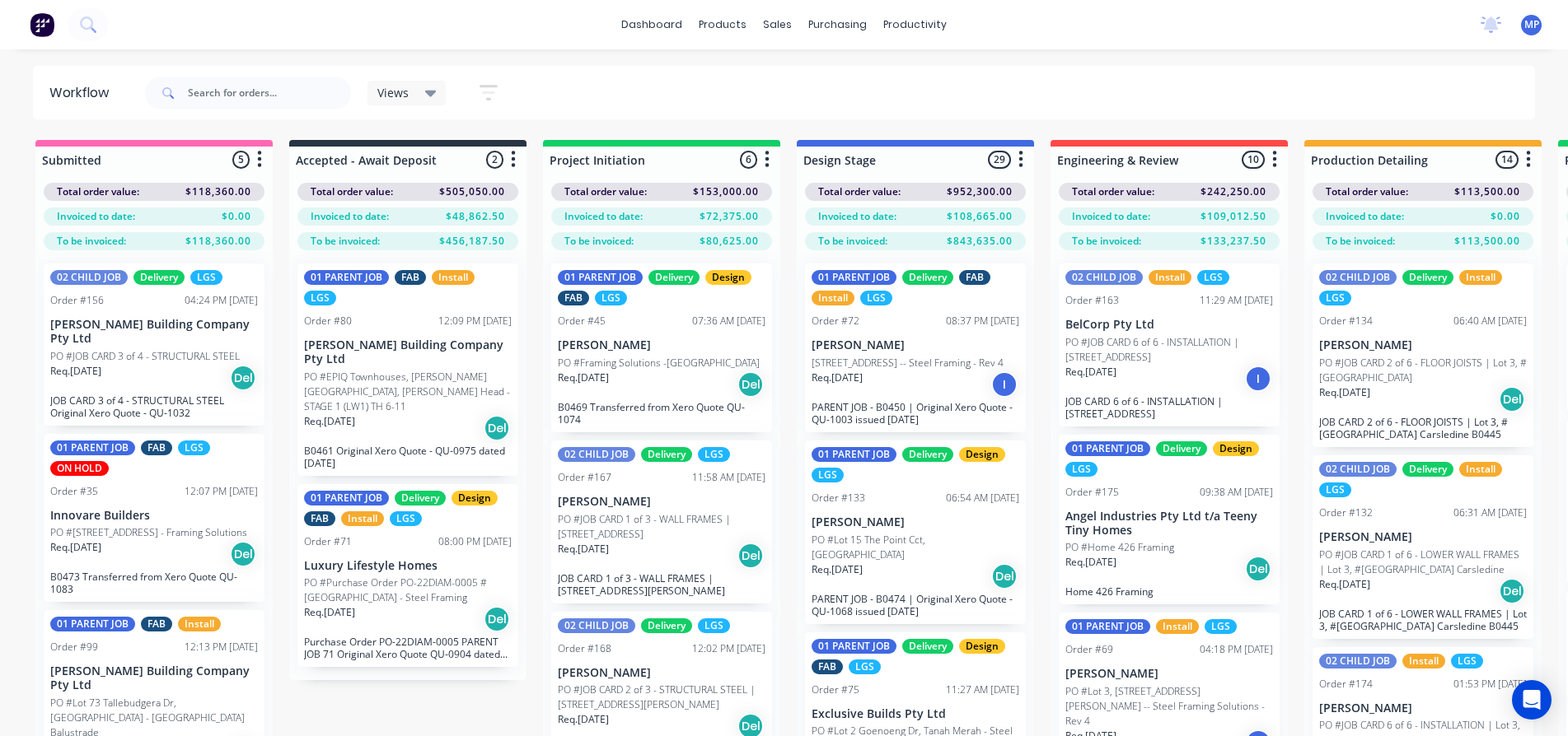
click at [1240, 80] on div "Views Save new view None (Default) edit 01 - Master View - All Jobs edit 02 - M…" at bounding box center [838, 93] width 1393 height 50
click at [1274, 156] on icon "button" at bounding box center [1274, 159] width 5 height 21
click at [1267, 112] on div "Views Save new view None (Default) edit 01 - Master View - All Jobs edit 02 - M…" at bounding box center [838, 93] width 1393 height 50
click at [429, 97] on icon at bounding box center [431, 93] width 12 height 18
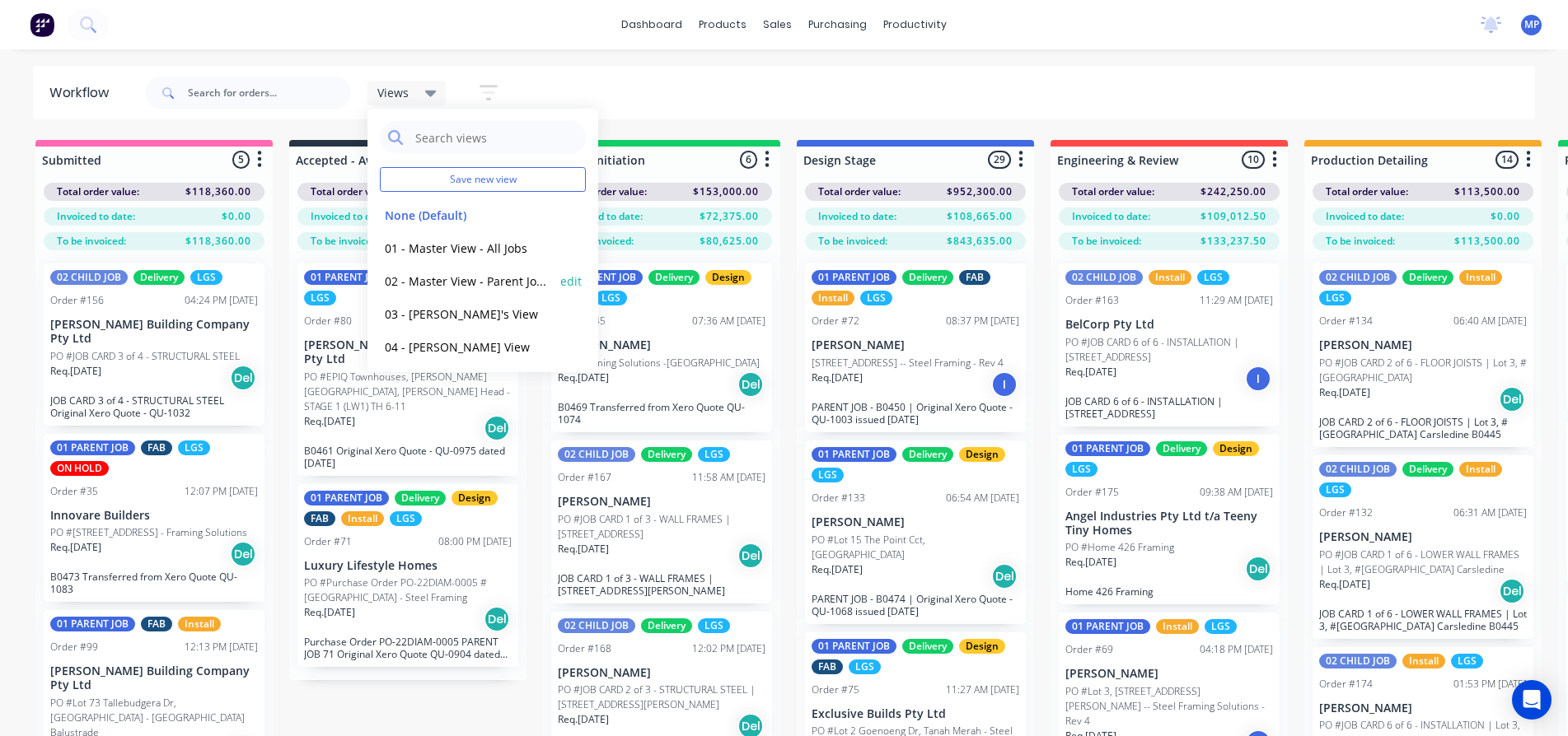
click at [477, 280] on button "02 - Master View - Parent Jobs Only" at bounding box center [468, 281] width 175 height 19
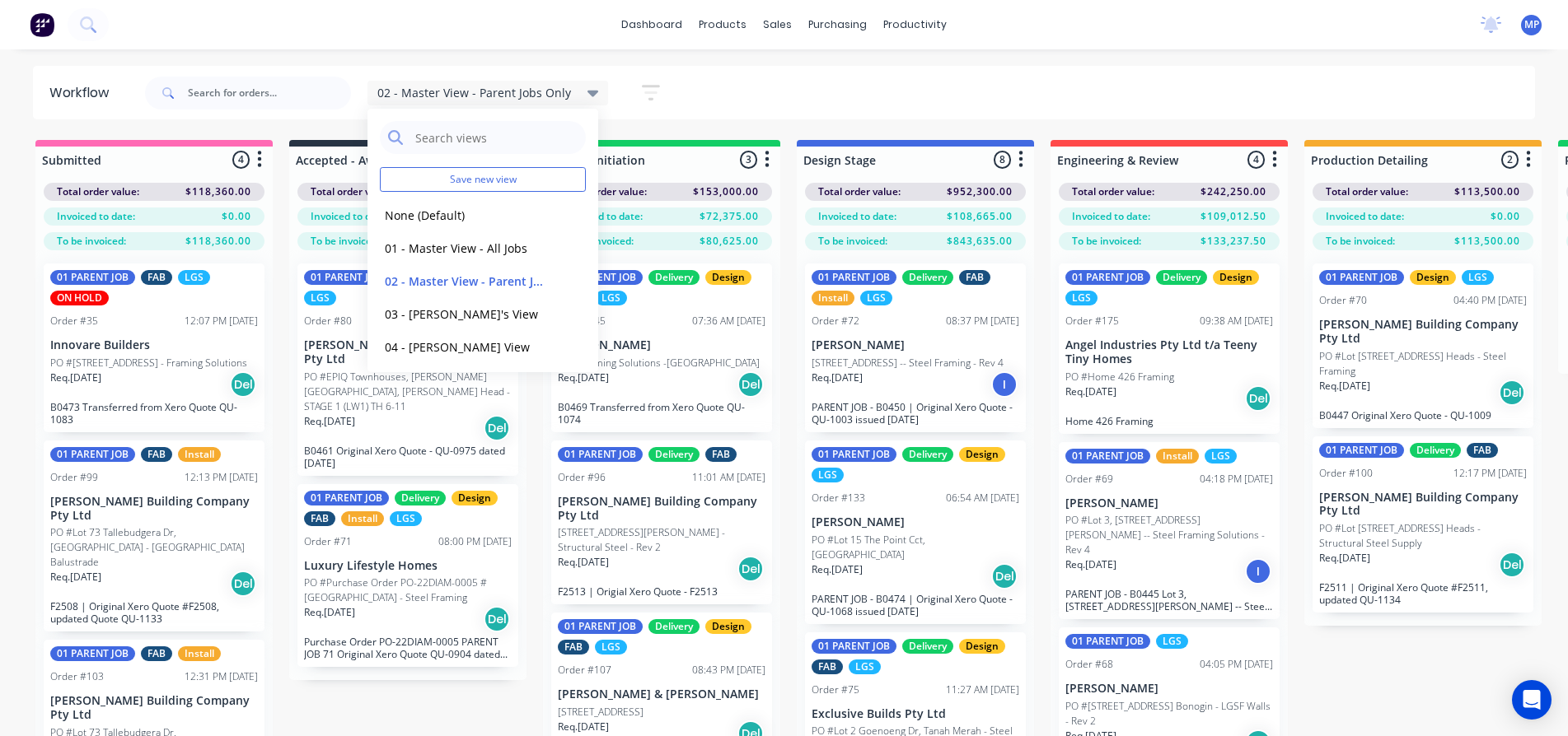
click at [1240, 100] on div "02 - Master View - Parent Jobs Only Save new view None (Default) edit 01 - Mast…" at bounding box center [838, 93] width 1393 height 50
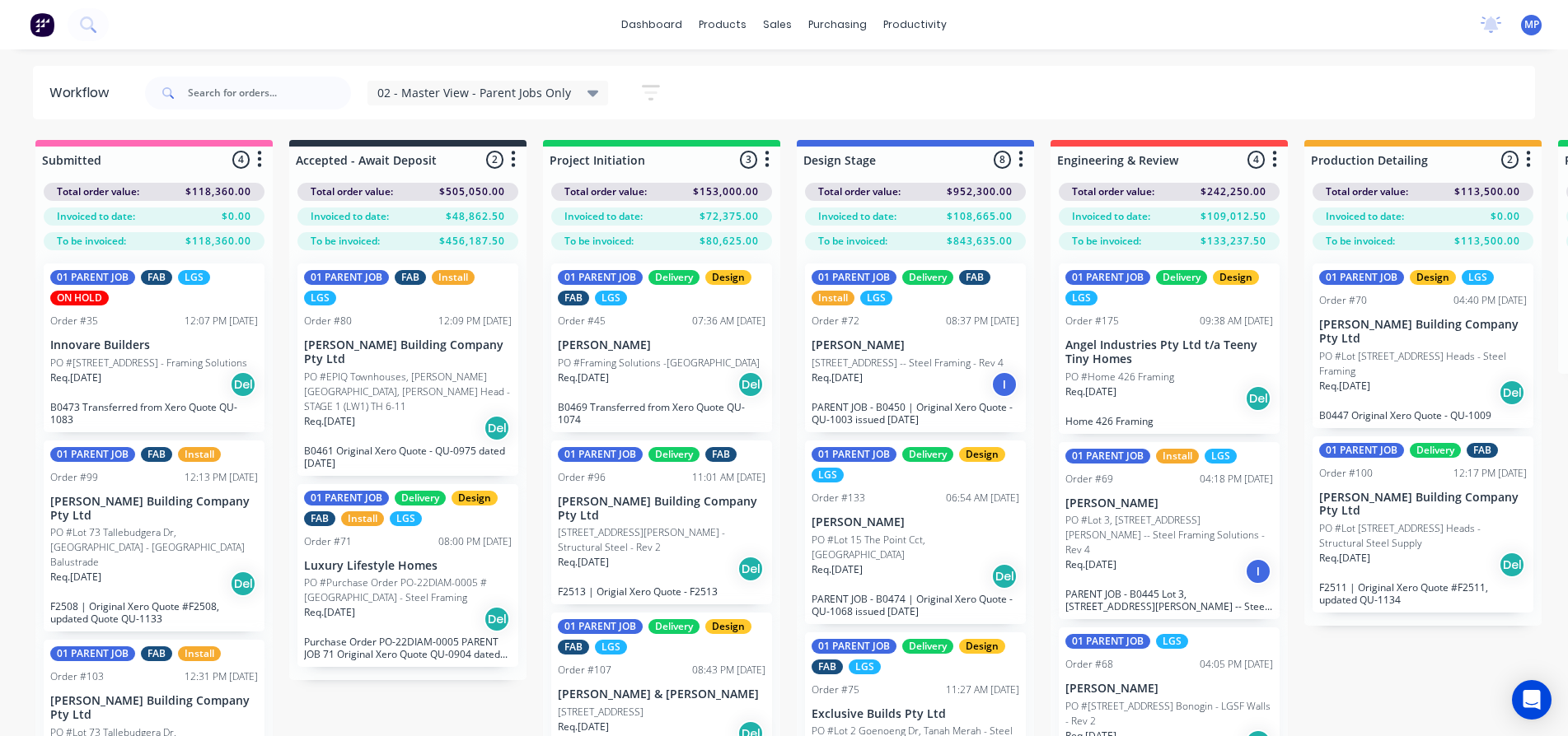
click at [1367, 104] on div "02 - Master View - Parent Jobs Only Save new view None (Default) edit 01 - Mast…" at bounding box center [838, 93] width 1393 height 50
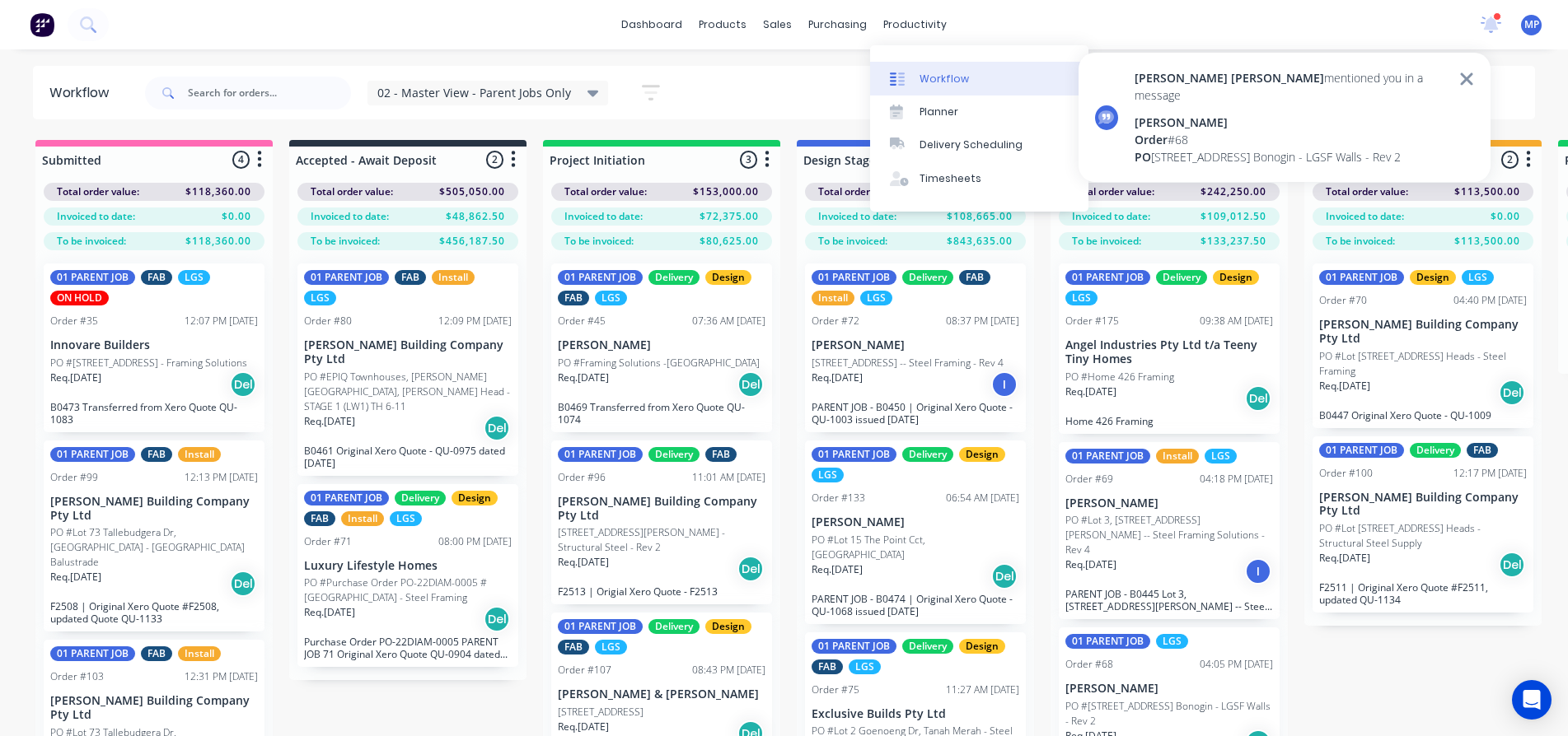
click at [938, 79] on div "Workflow" at bounding box center [944, 79] width 50 height 15
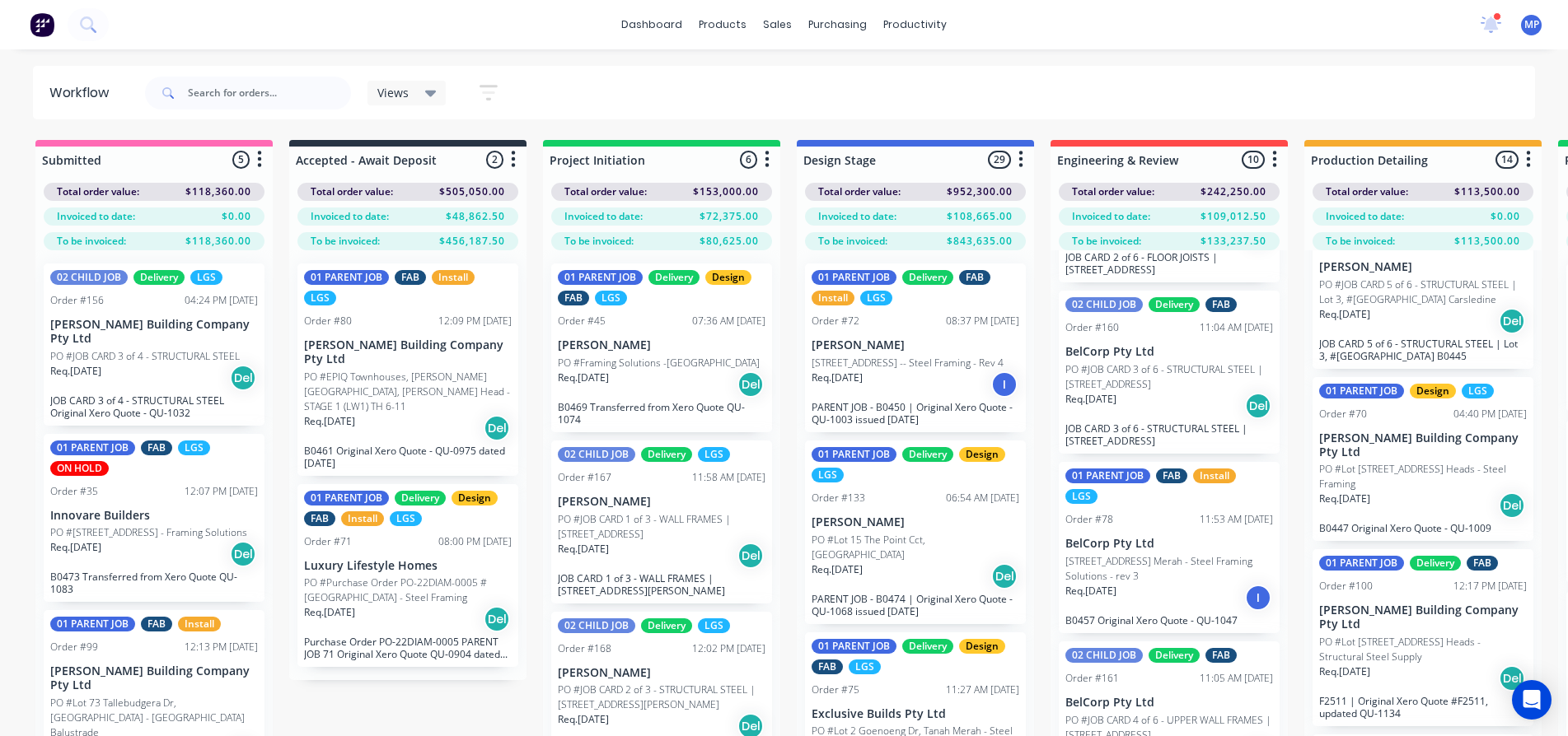
scroll to position [988, 0]
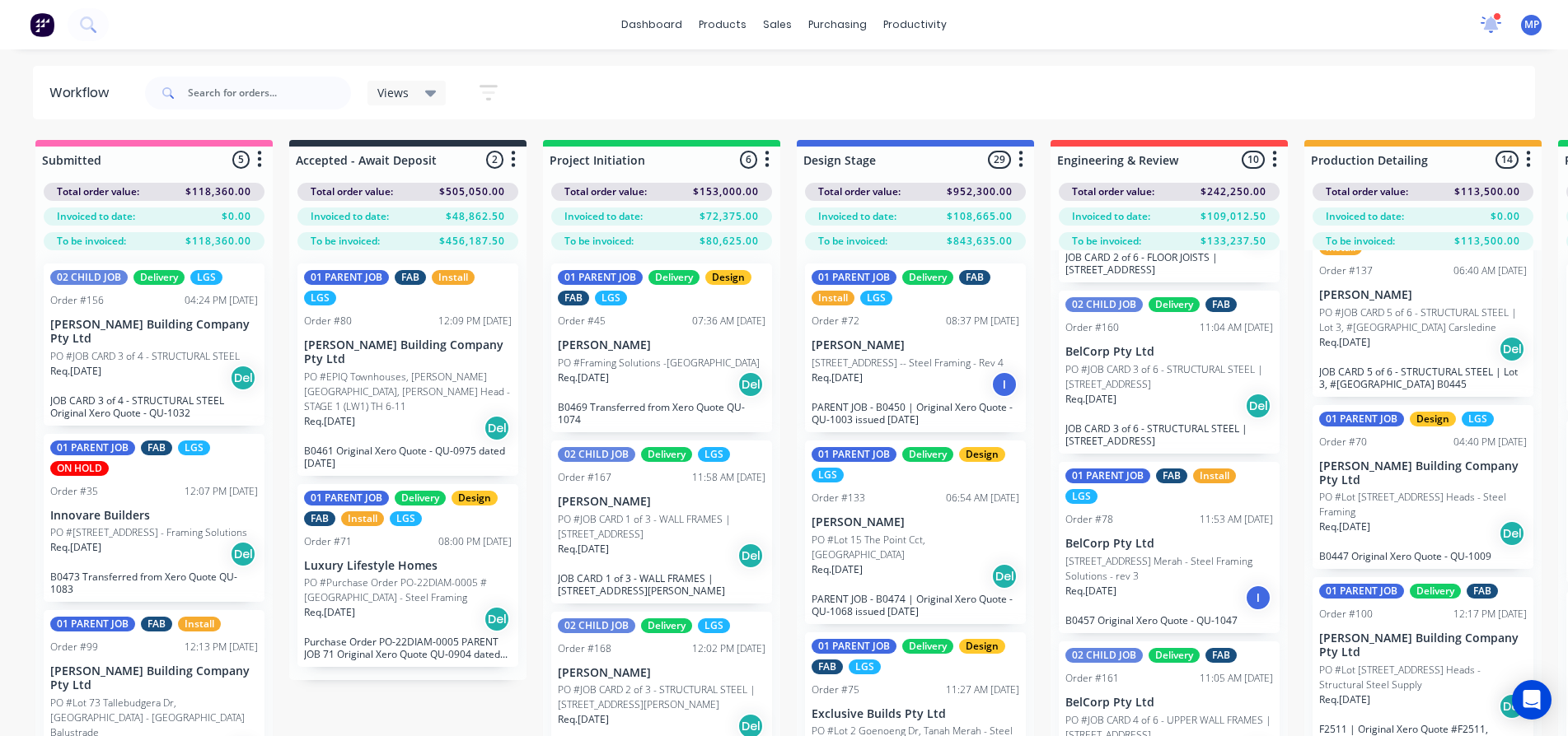
click at [1492, 26] on icon at bounding box center [1491, 22] width 15 height 14
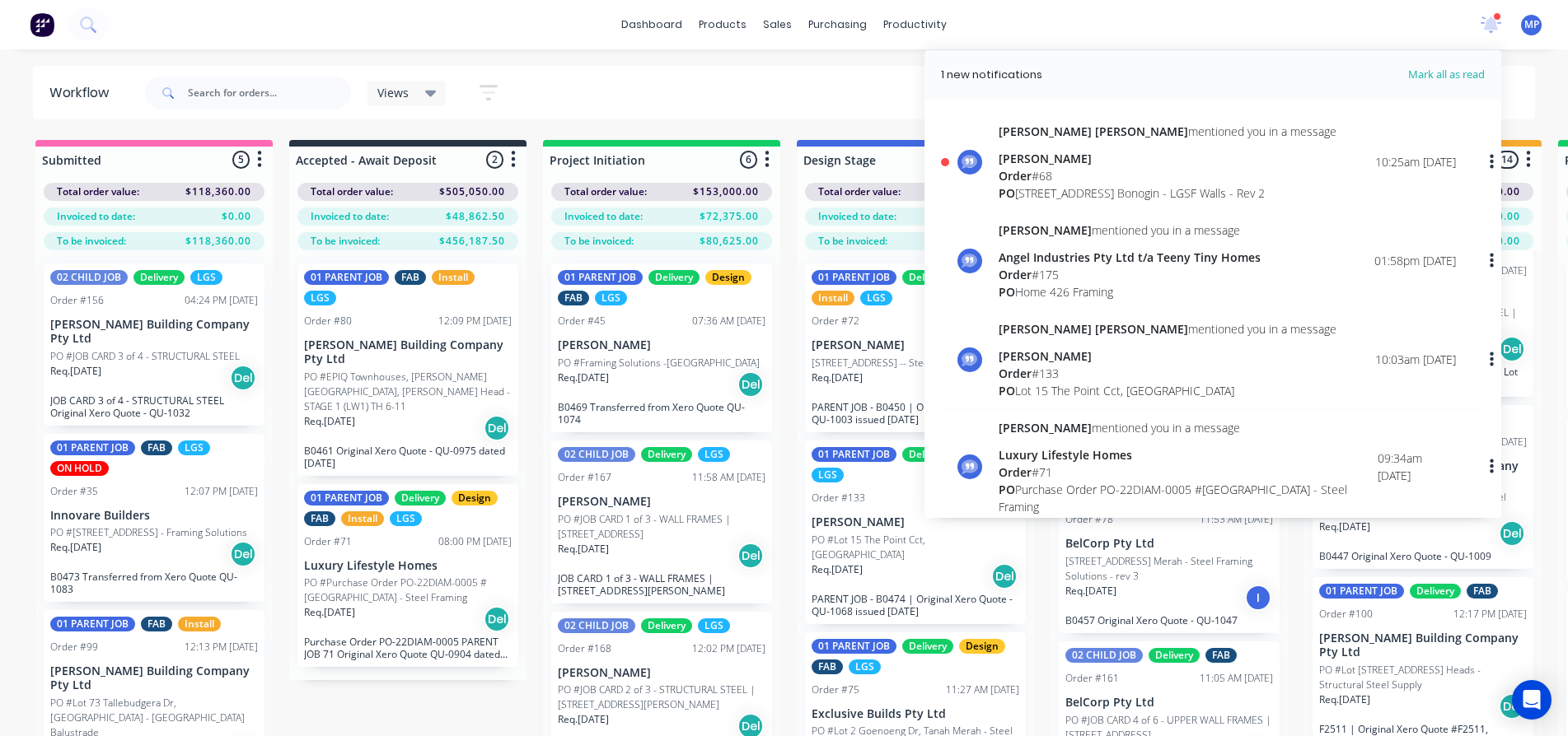
click at [1056, 184] on div "PO 110 Chesterfield Drive Bonogin - LGSF Walls - Rev 2" at bounding box center [1168, 193] width 338 height 17
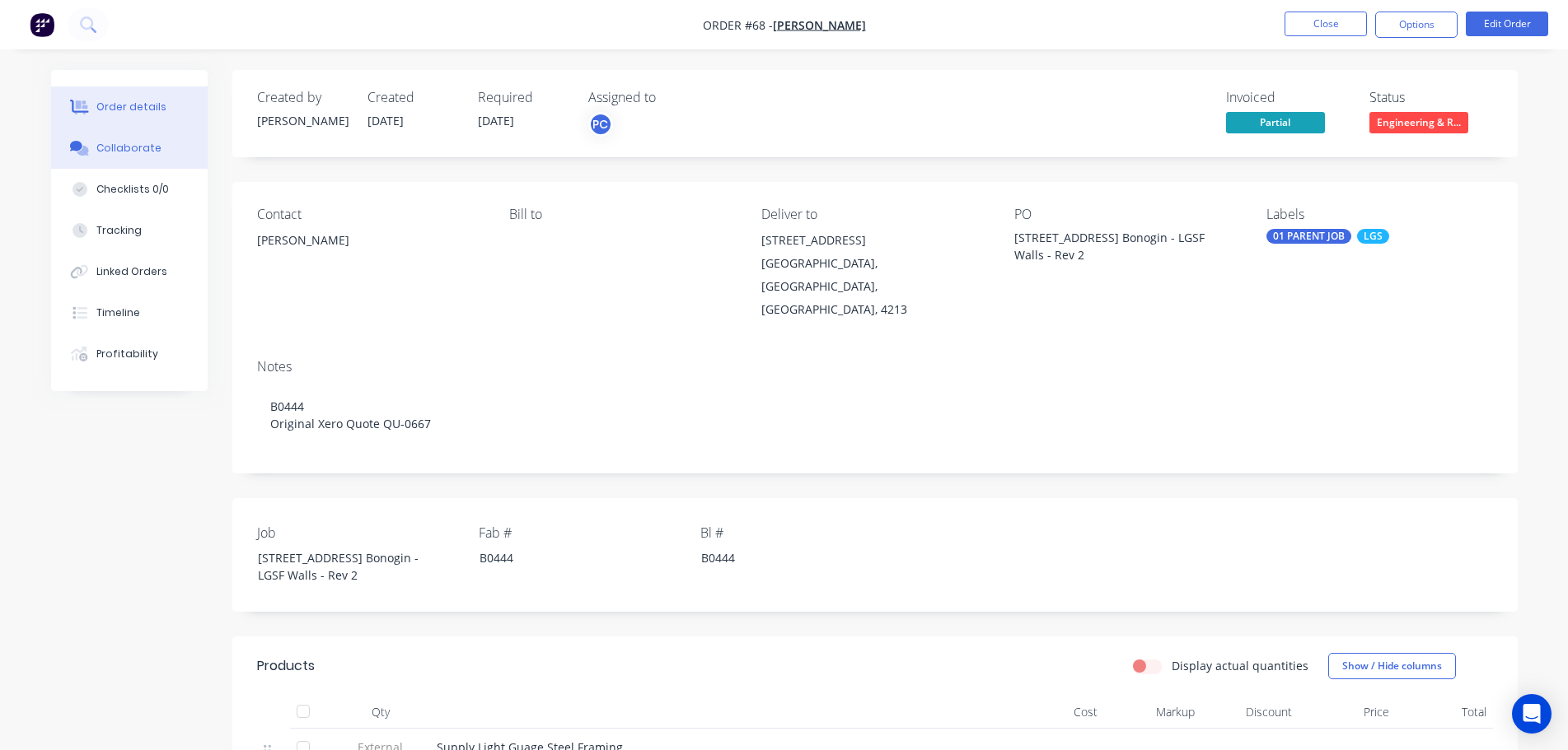
click at [113, 155] on button "Collaborate" at bounding box center [129, 148] width 156 height 41
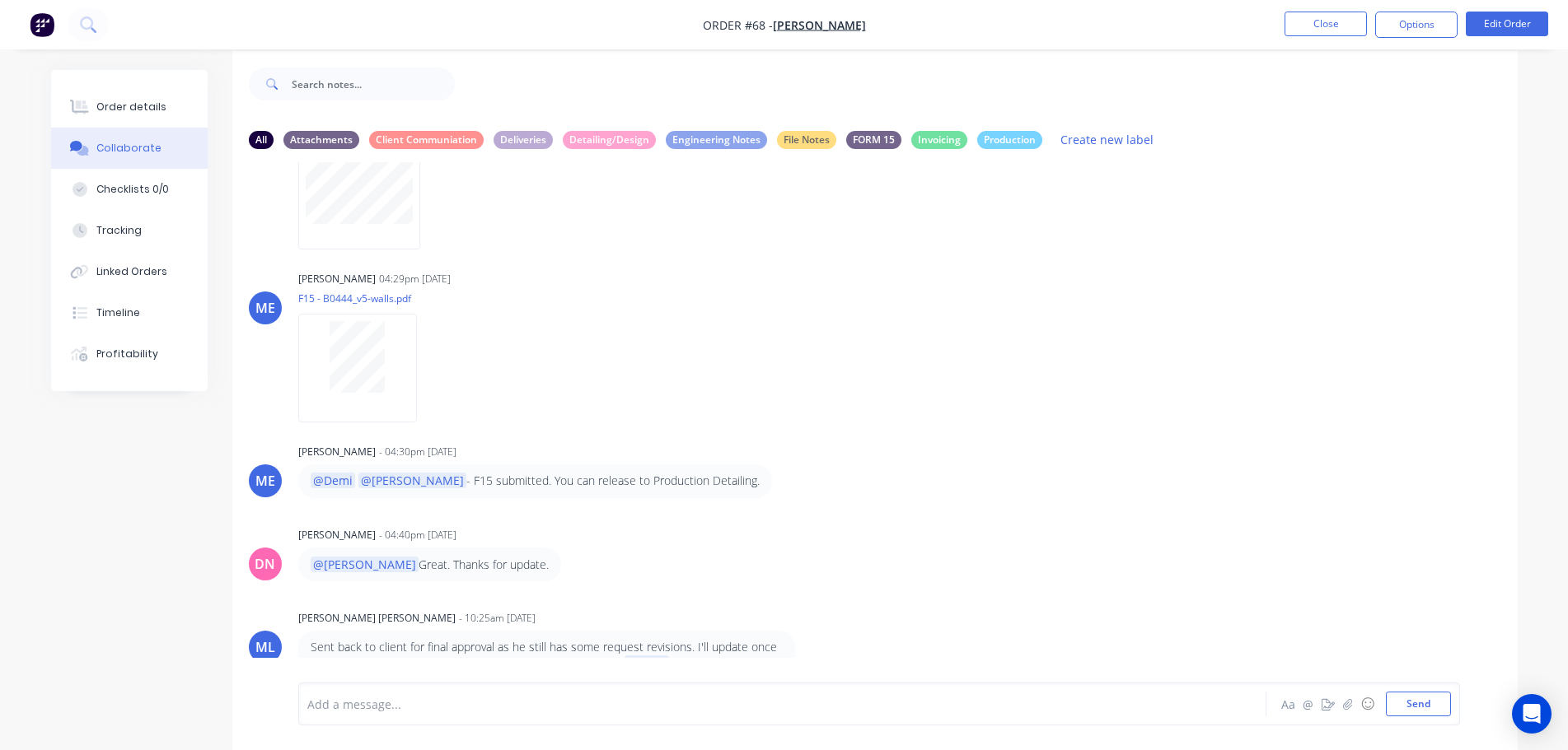
scroll to position [25, 0]
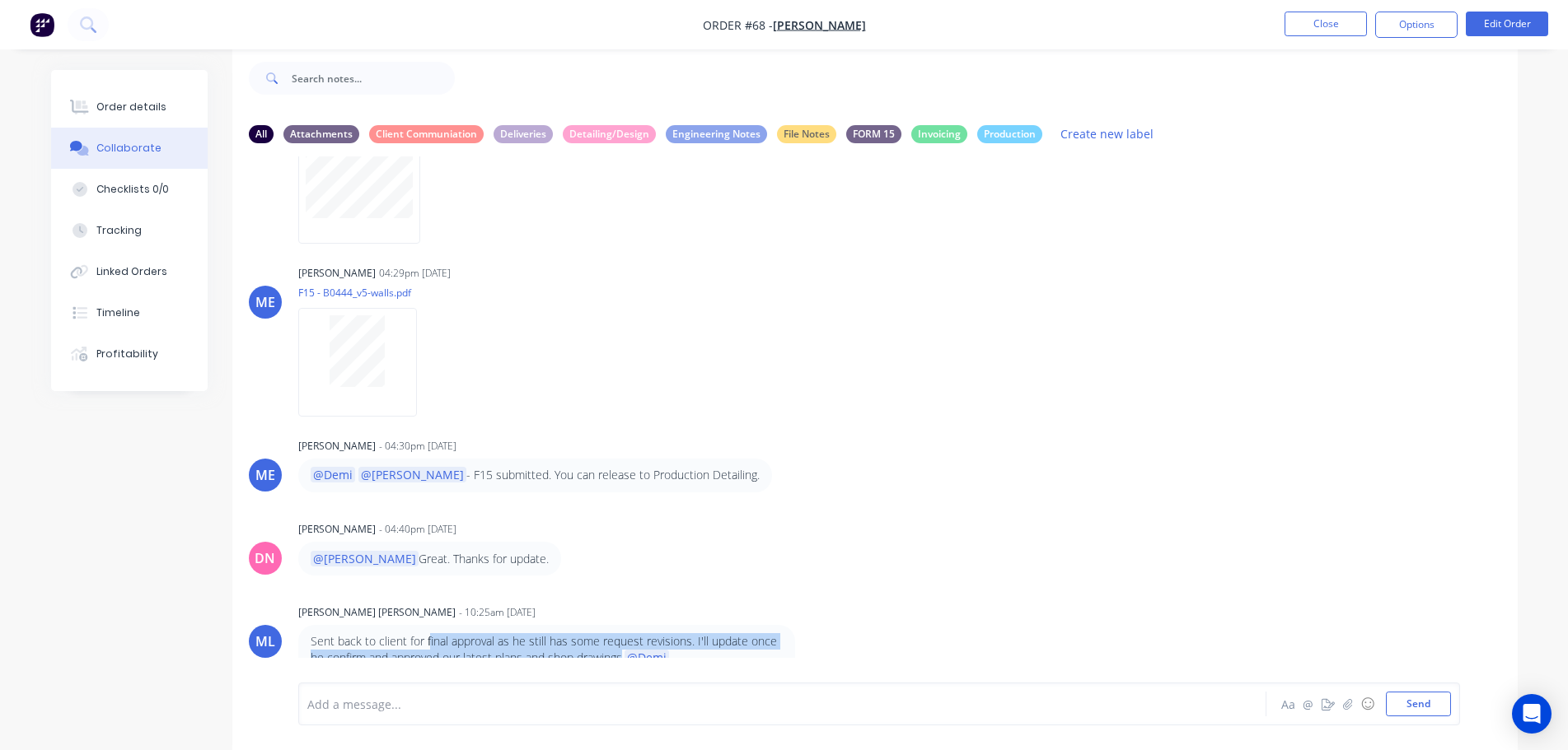
drag, startPoint x: 429, startPoint y: 624, endPoint x: 626, endPoint y: 641, distance: 197.7
click at [626, 641] on p "Sent back to client for final approval as he still has some request revisions. …" at bounding box center [546, 658] width 472 height 50
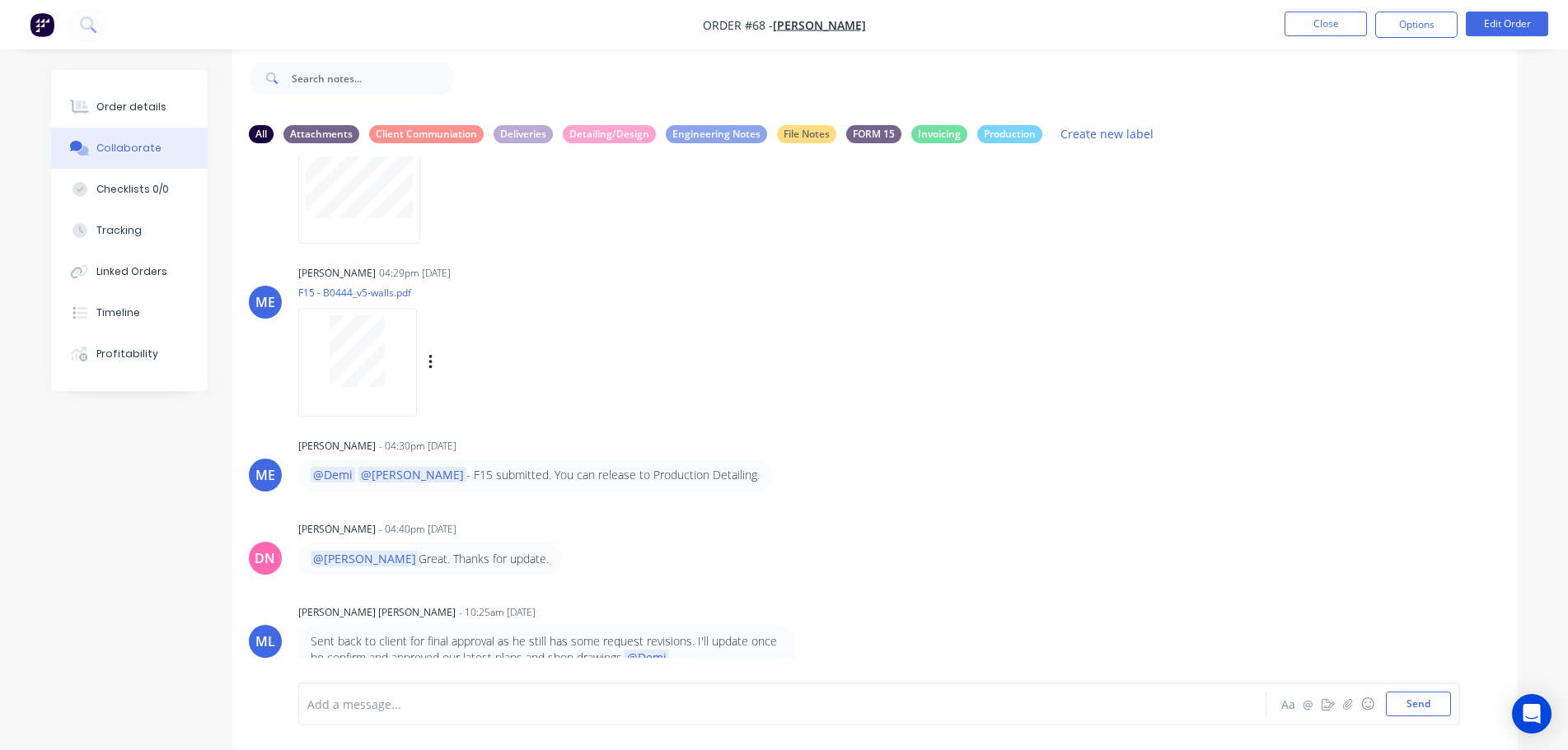
click at [1311, 315] on div "ME Michael Elms 04:29pm 02/09/25 F15 - B0444_v5-walls.pdf Labels Download" at bounding box center [875, 335] width 1285 height 148
click at [1316, 22] on button "Close" at bounding box center [1326, 24] width 83 height 25
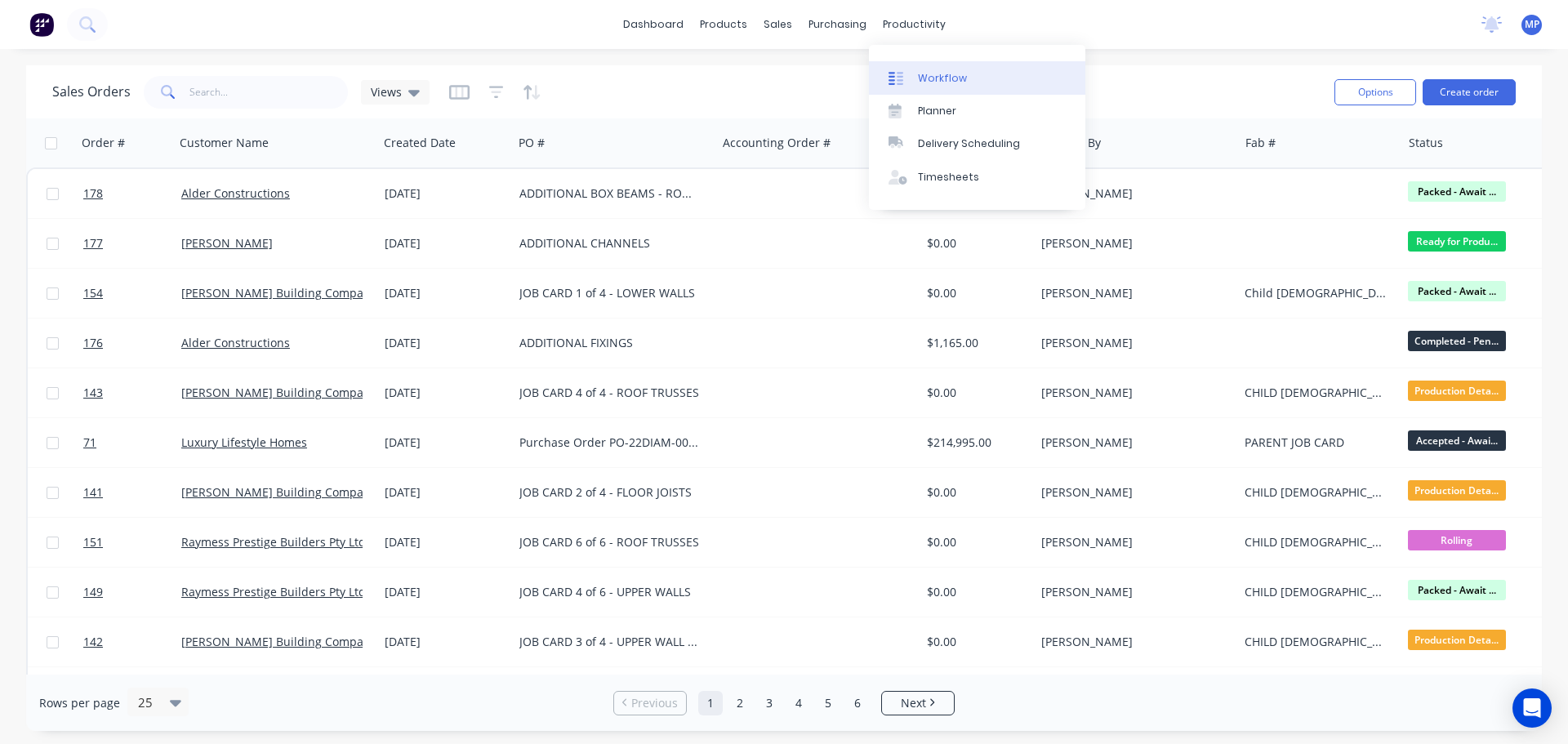
click at [931, 74] on div "Workflow" at bounding box center [943, 79] width 49 height 15
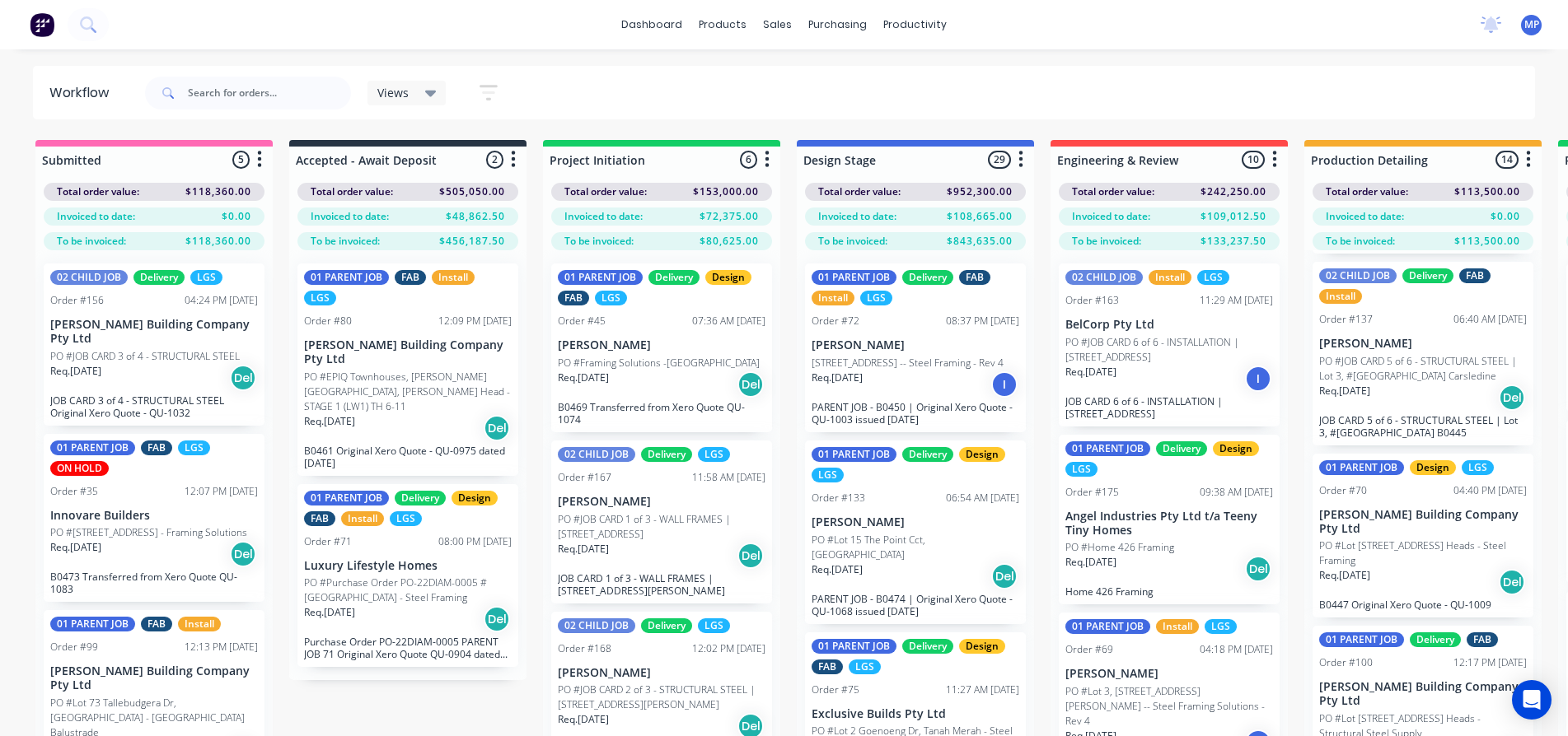
scroll to position [1070, 0]
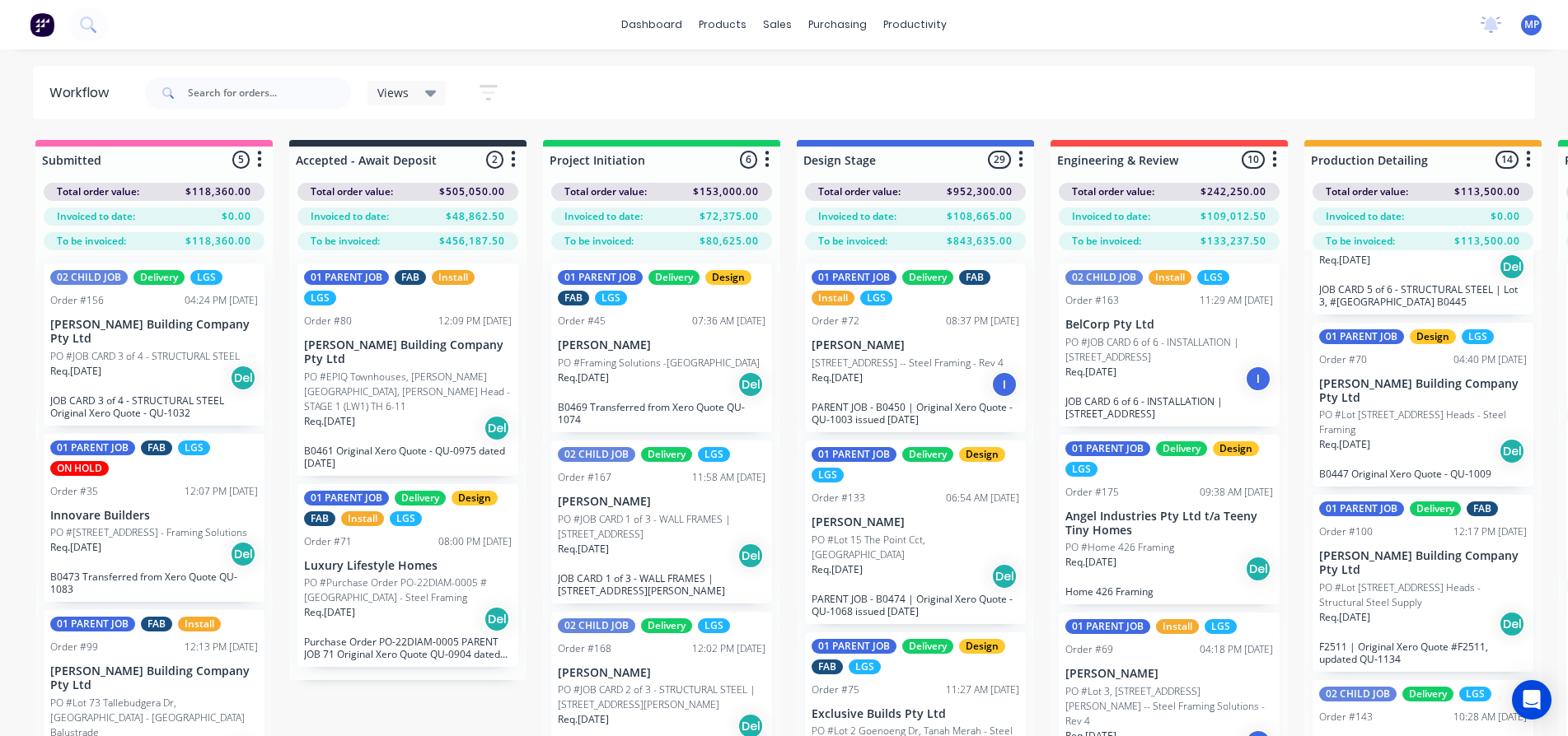
click at [430, 89] on icon at bounding box center [431, 93] width 12 height 18
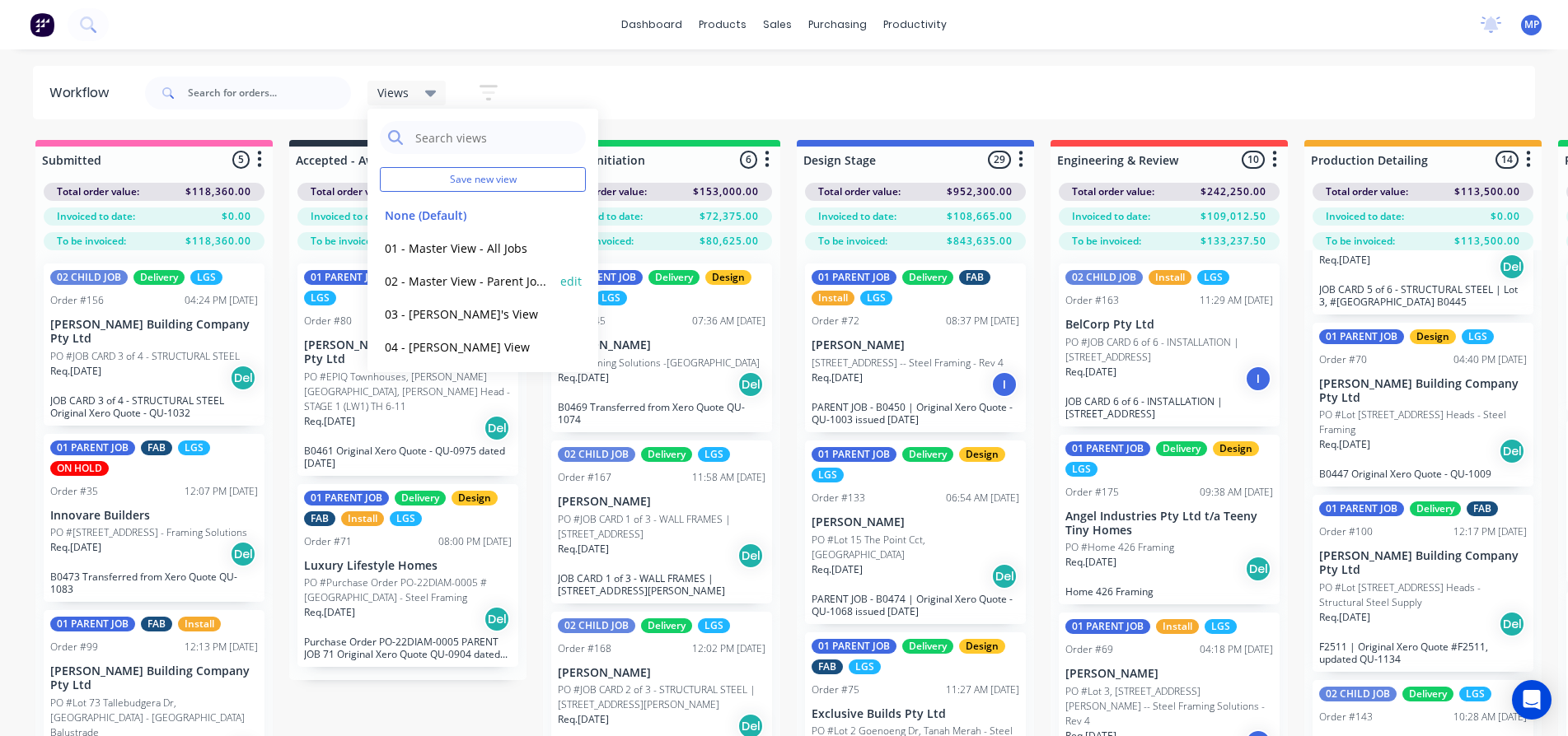
click at [467, 281] on button "02 - Master View - Parent Jobs Only" at bounding box center [468, 281] width 175 height 19
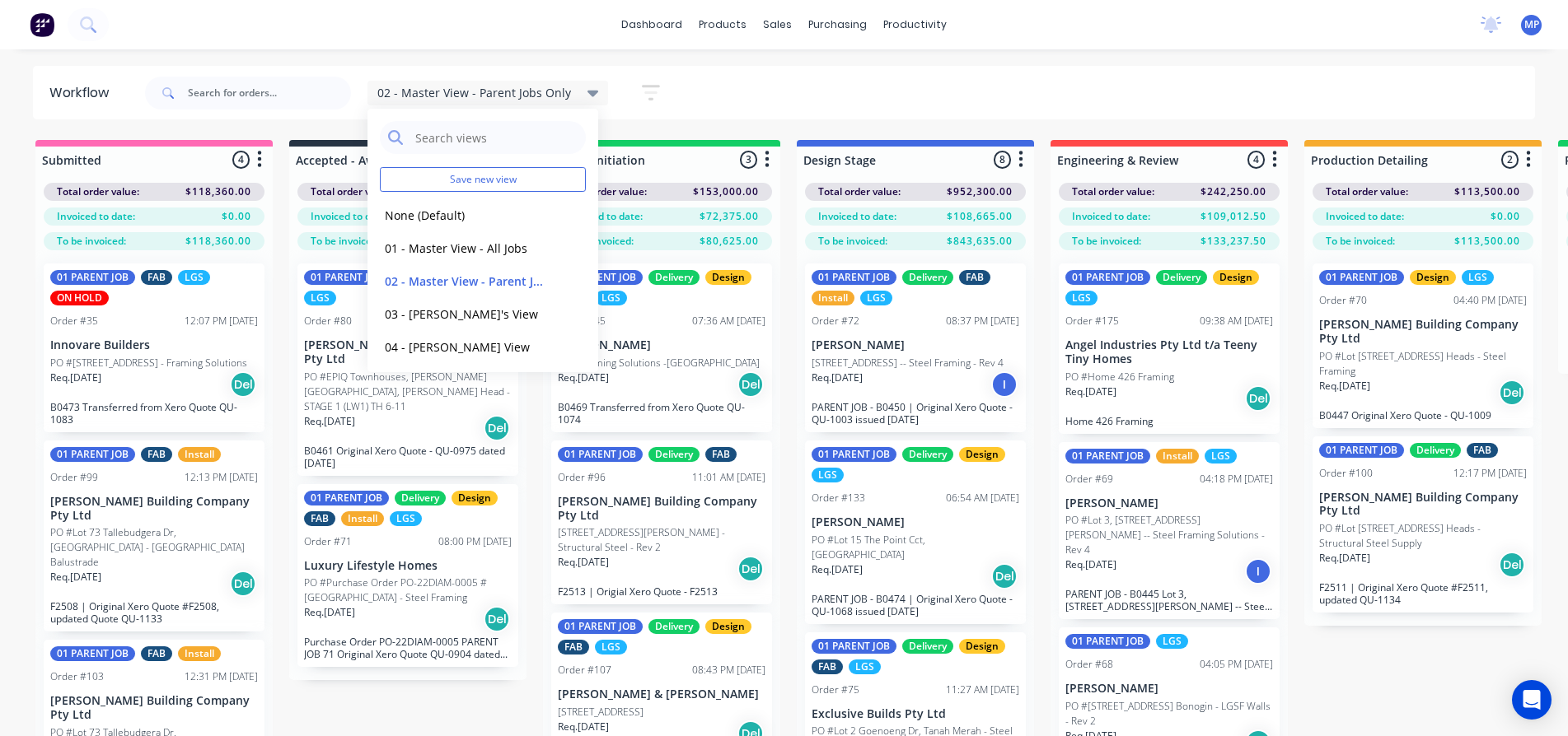
click at [1448, 351] on p "PO #Lot [STREET_ADDRESS] Heads - Steel Framing" at bounding box center [1422, 364] width 208 height 30
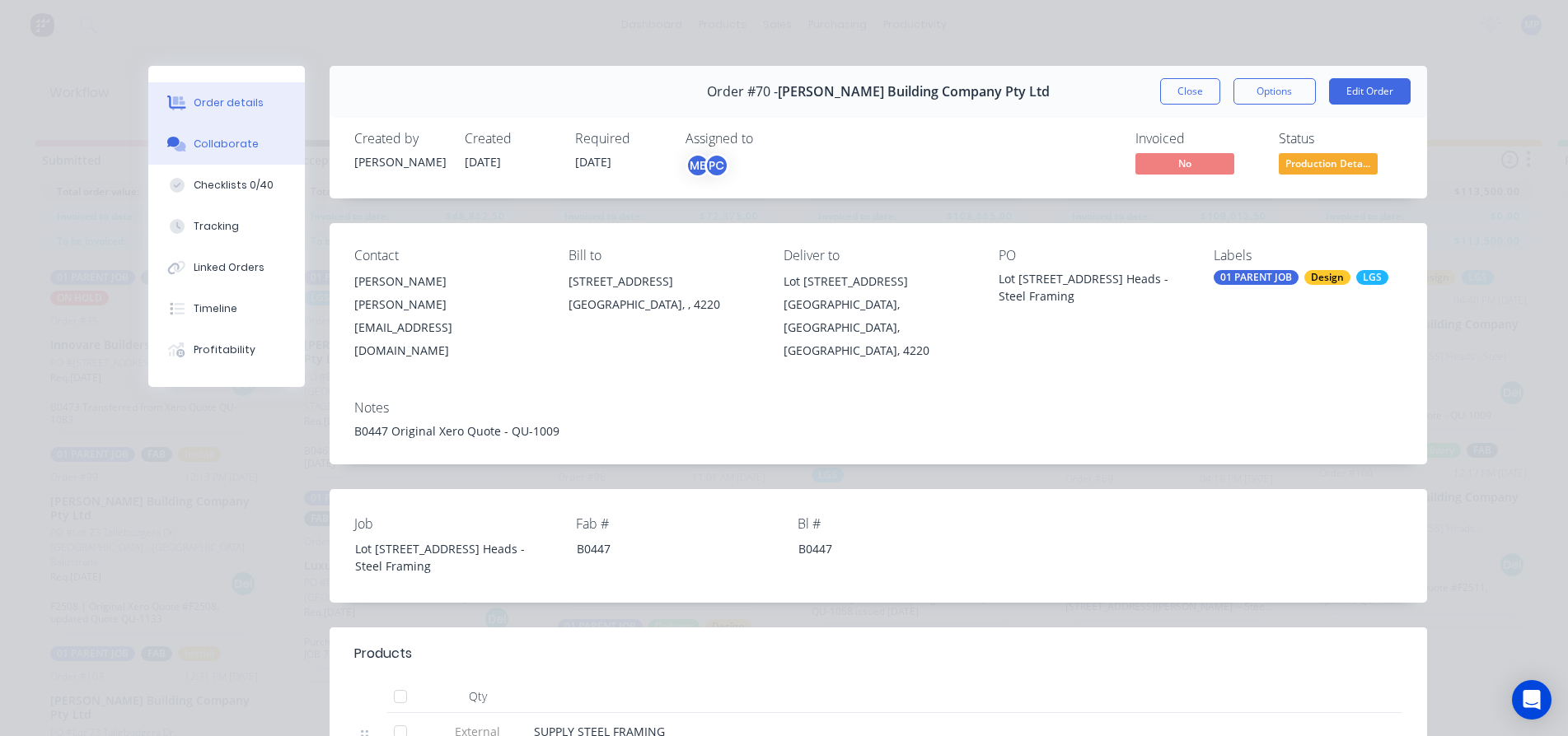
click at [205, 151] on div "Collaborate" at bounding box center [226, 144] width 65 height 15
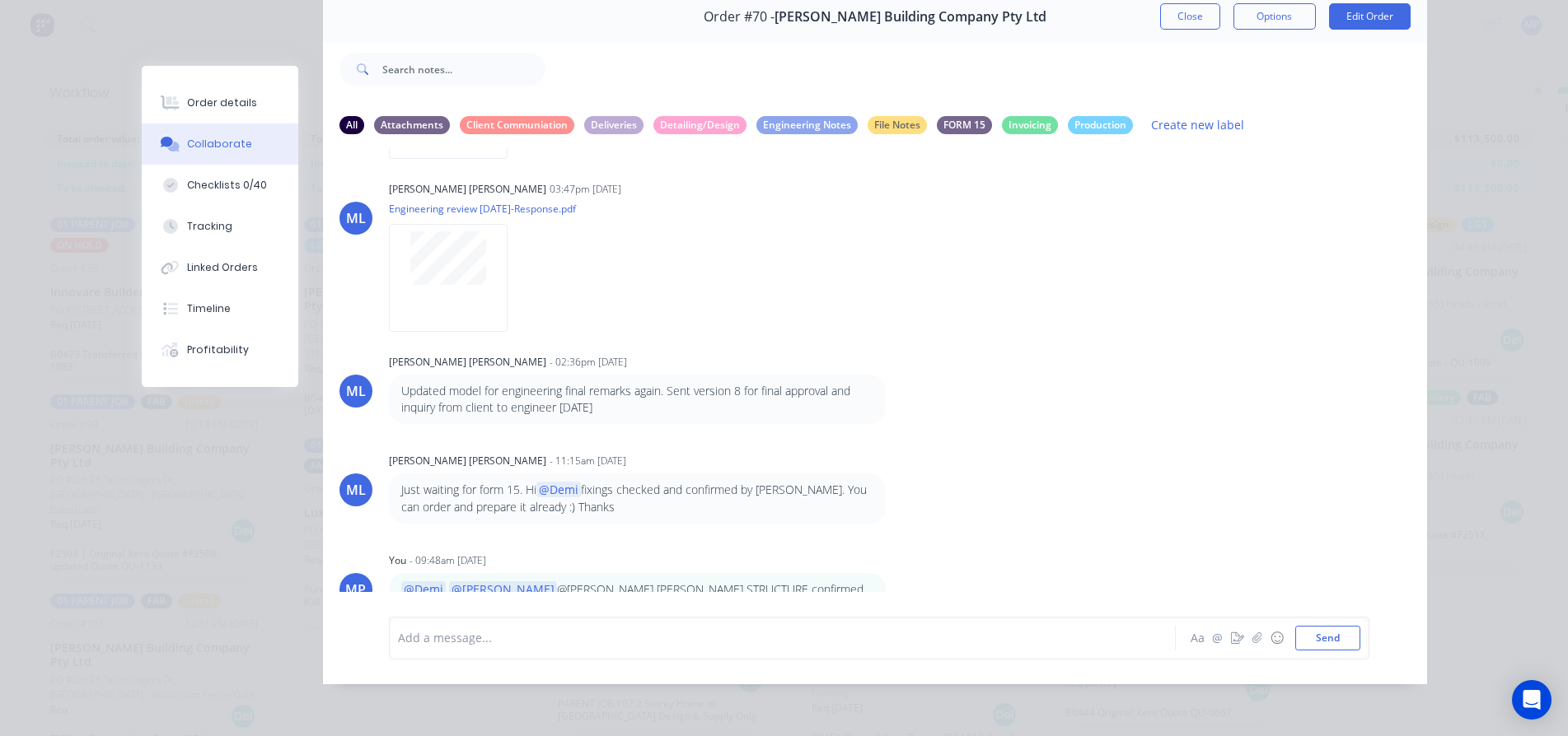
scroll to position [67, 0]
click at [893, 638] on div at bounding box center [759, 638] width 721 height 17
click at [792, 643] on div "@[PERSON_NAME] Structural Steel good to go all are aligned to our design." at bounding box center [759, 638] width 721 height 17
drag, startPoint x: 784, startPoint y: 638, endPoint x: 357, endPoint y: 646, distance: 427.1
click at [357, 646] on div "@[PERSON_NAME] Structural Steel good to go all are aligned to our design. Aa @ …" at bounding box center [875, 638] width 1104 height 93
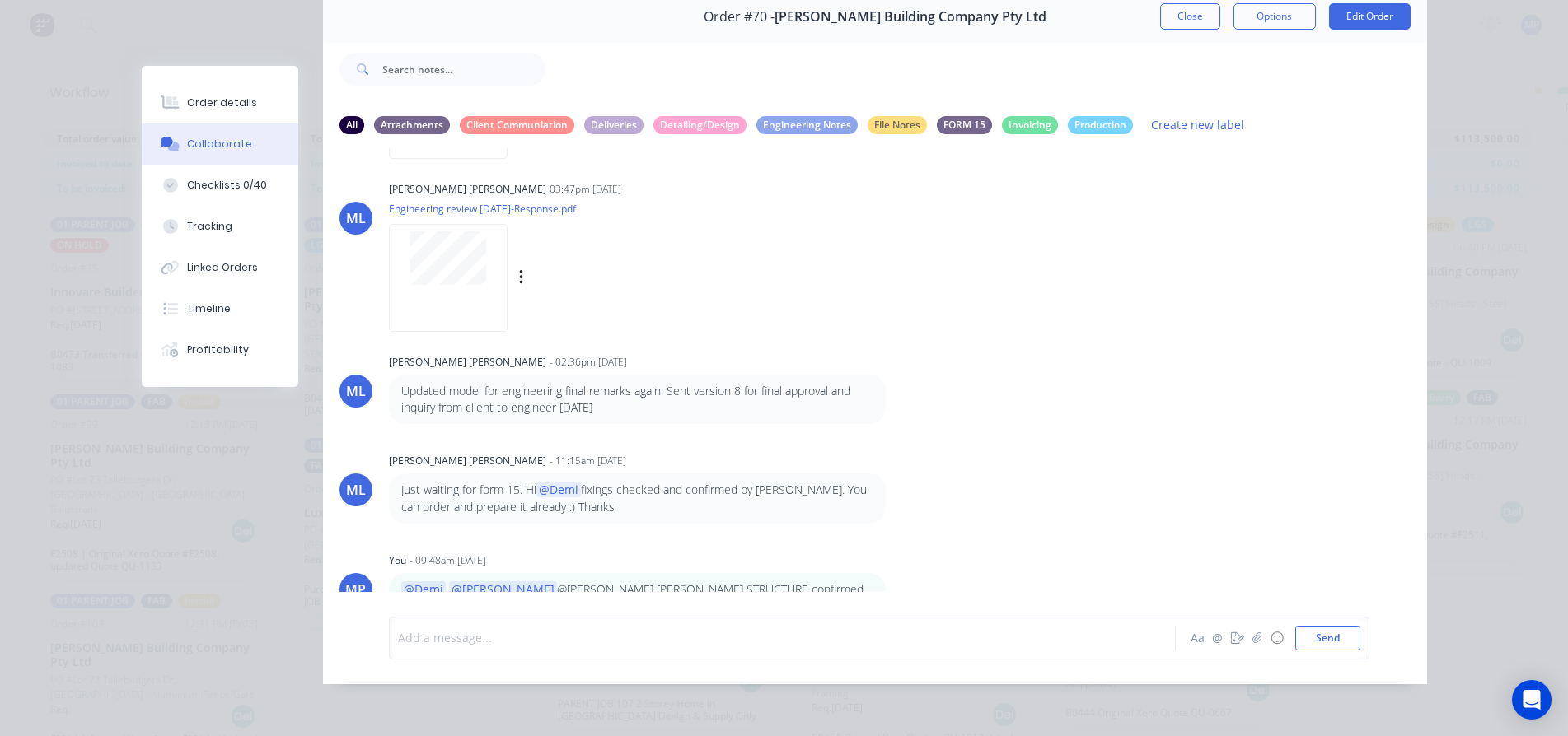
click at [1150, 287] on div "ML [PERSON_NAME] [PERSON_NAME] 03:47pm [DATE] Engineering review [DATE]-Respons…" at bounding box center [875, 251] width 1104 height 148
click at [1115, 241] on div "ML [PERSON_NAME] [PERSON_NAME] 03:47pm [DATE] Engineering review [DATE]-Respons…" at bounding box center [875, 251] width 1104 height 148
